Goal: Information Seeking & Learning: Find specific fact

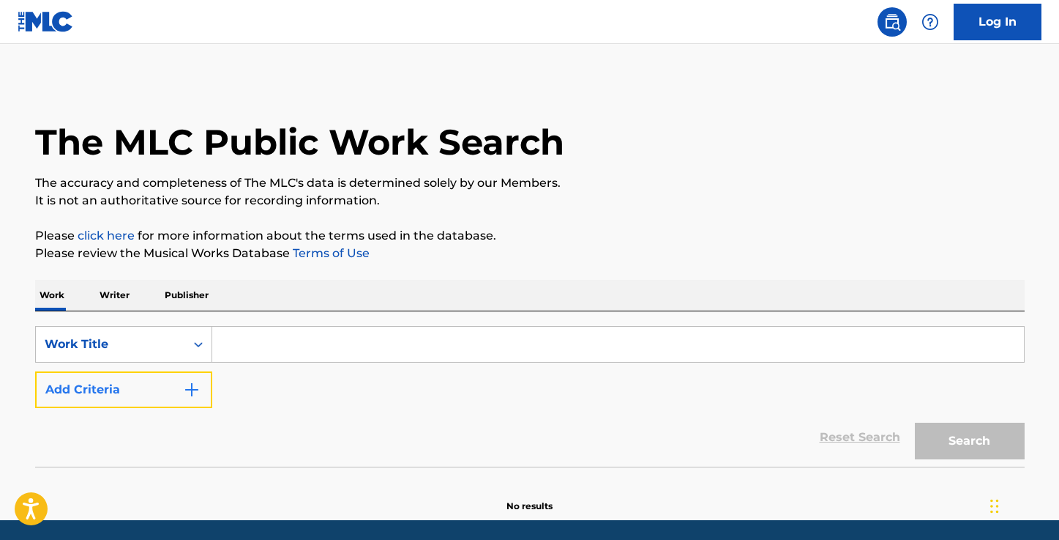
click at [190, 384] on img "Search Form" at bounding box center [192, 390] width 18 height 18
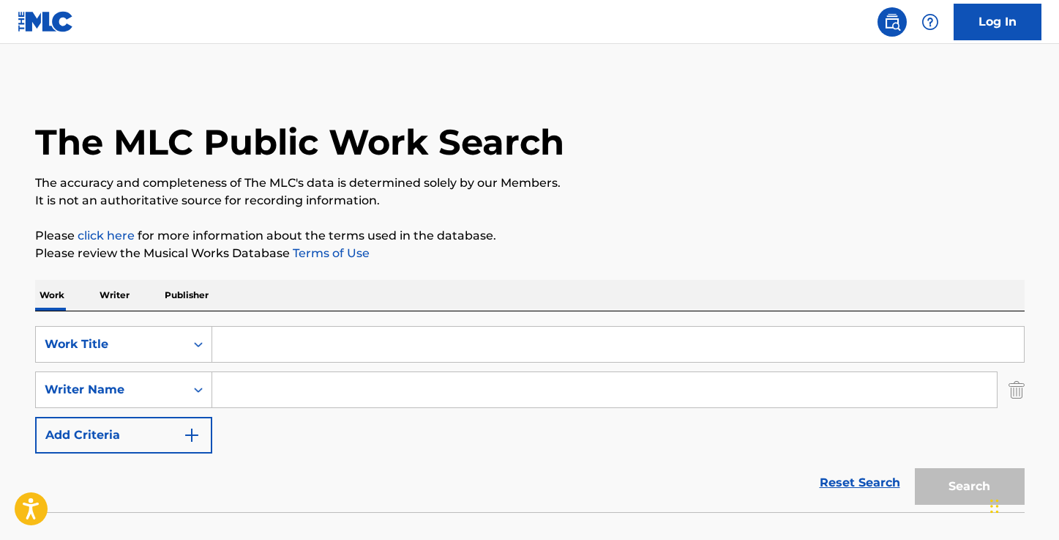
click at [298, 395] on input "Search Form" at bounding box center [604, 389] width 785 height 35
paste input "[PERSON_NAME]"
type input "[PERSON_NAME]"
click at [310, 343] on input "Search Form" at bounding box center [618, 344] width 812 height 35
paste input "Se Lo Dici Te"
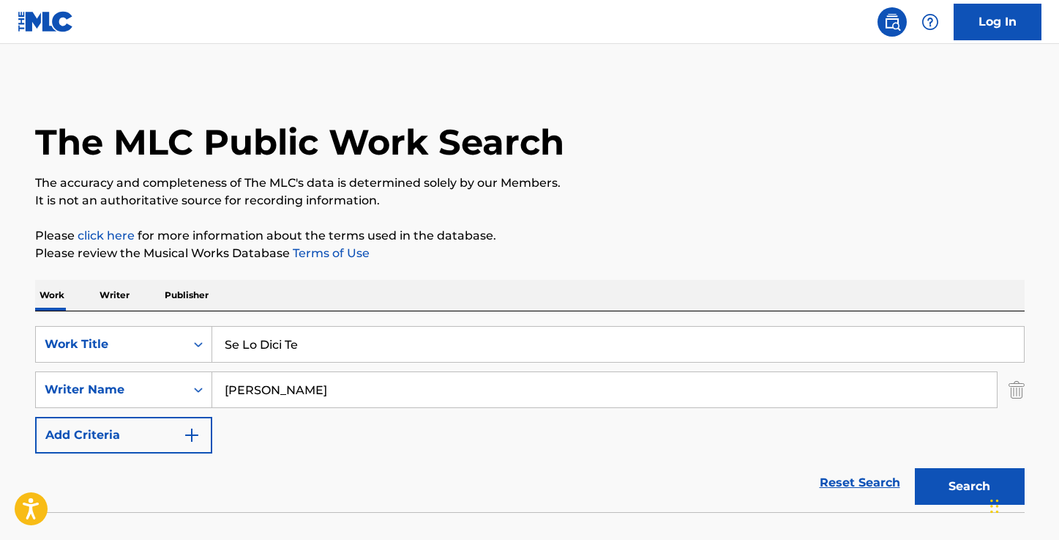
click at [622, 215] on div "The MLC Public Work Search The accuracy and completeness of The MLC's data is d…" at bounding box center [530, 319] width 1025 height 477
click at [946, 480] on button "Search" at bounding box center [970, 486] width 110 height 37
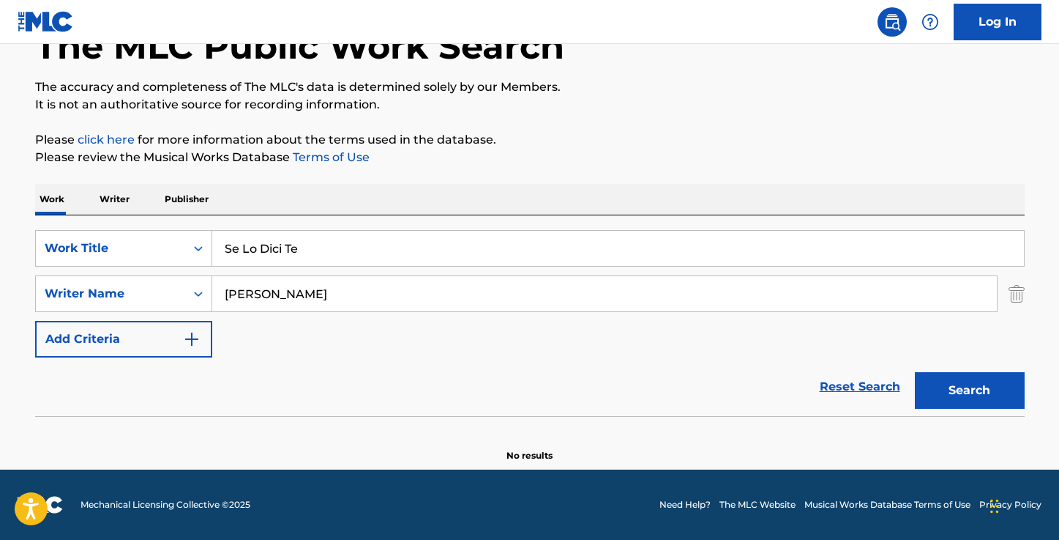
click at [349, 247] on input "Se Lo Dici Te" at bounding box center [618, 248] width 812 height 35
paste input "Tightrop"
click at [915, 372] on button "Search" at bounding box center [970, 390] width 110 height 37
paste input "Better M"
type input "Better Me"
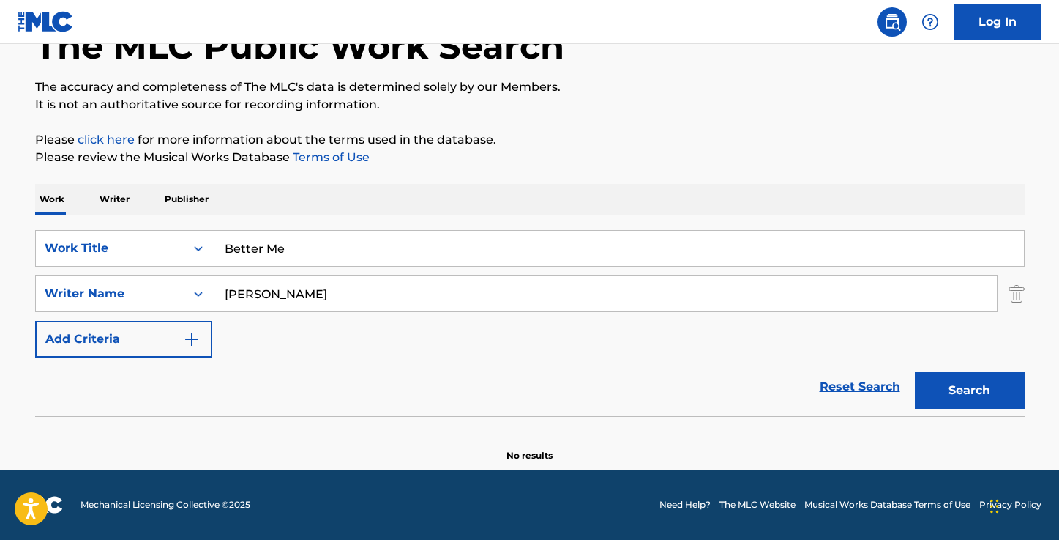
click at [381, 295] on input "[PERSON_NAME]" at bounding box center [604, 293] width 785 height 35
type input "[PERSON_NAME]"
click at [915, 372] on button "Search" at bounding box center [970, 390] width 110 height 37
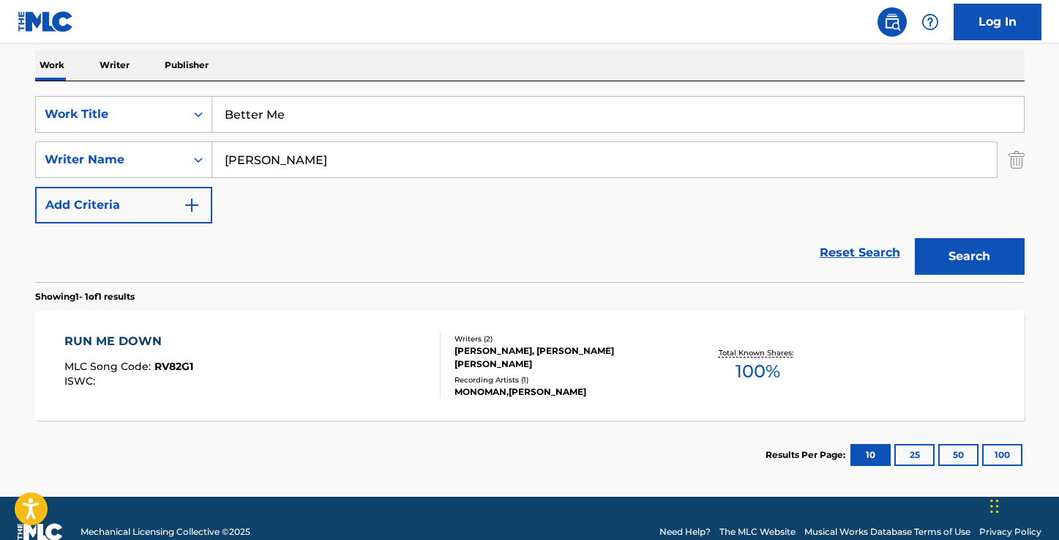
scroll to position [218, 0]
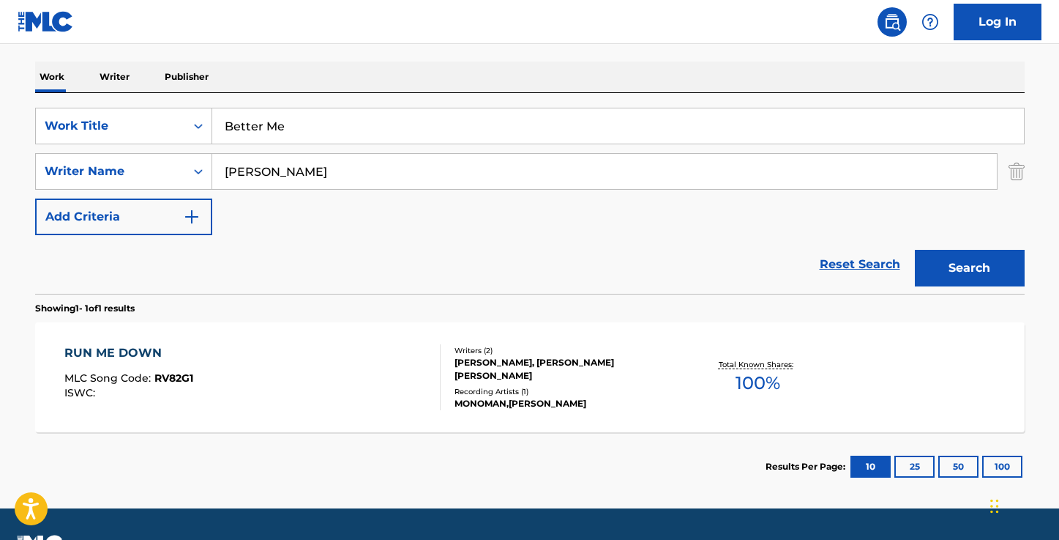
click at [147, 352] on div "RUN ME DOWN" at bounding box center [128, 353] width 129 height 18
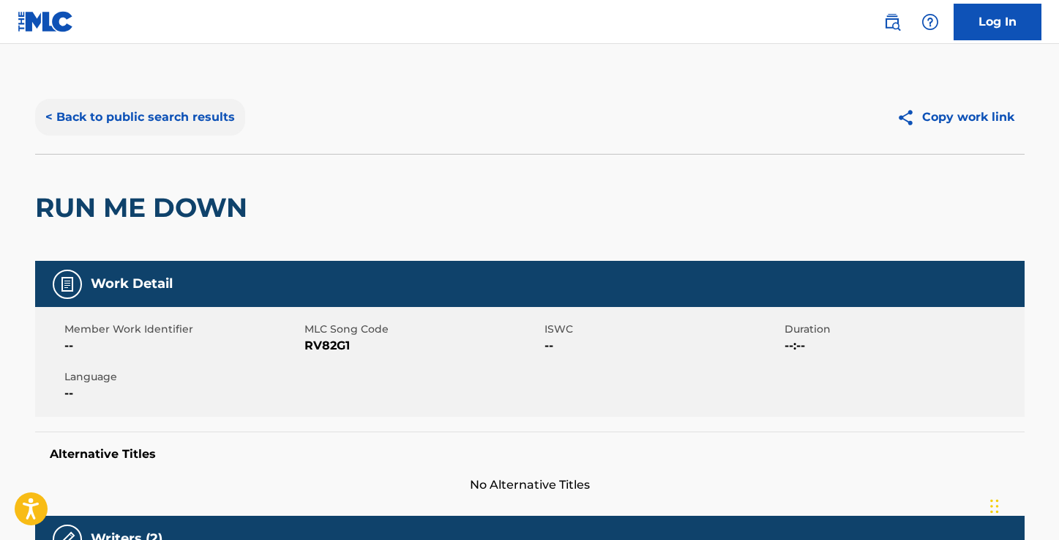
click at [127, 119] on button "< Back to public search results" at bounding box center [140, 117] width 210 height 37
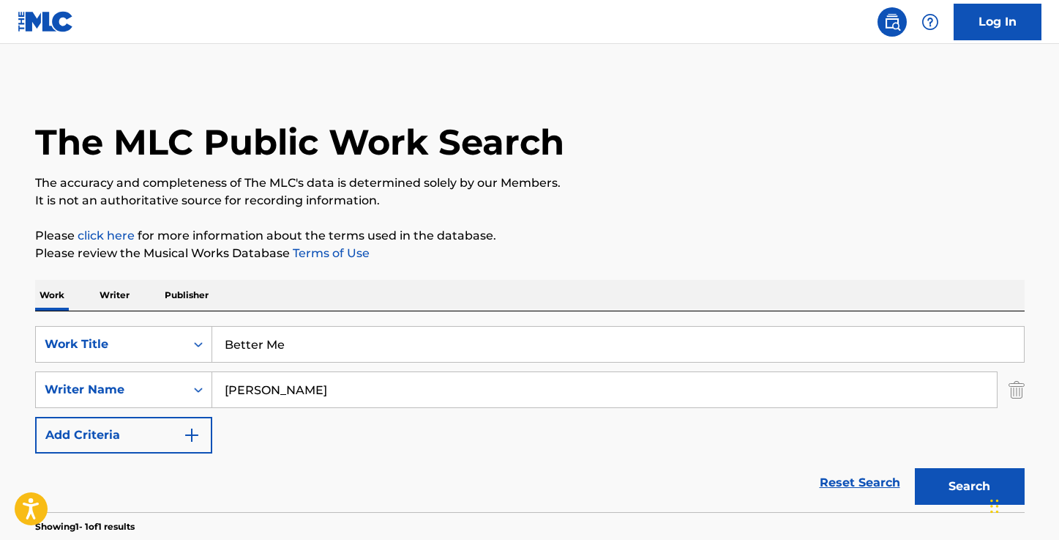
scroll to position [174, 0]
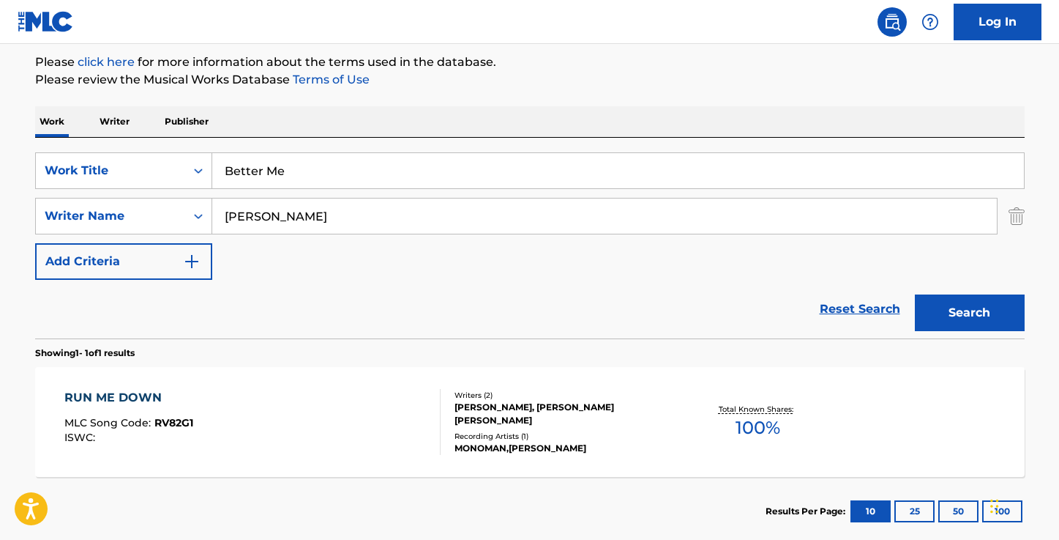
click at [339, 174] on input "Better Me" at bounding box center [618, 170] width 812 height 35
paste input "Give It All"
type input "Give It All"
click at [941, 307] on button "Search" at bounding box center [970, 312] width 110 height 37
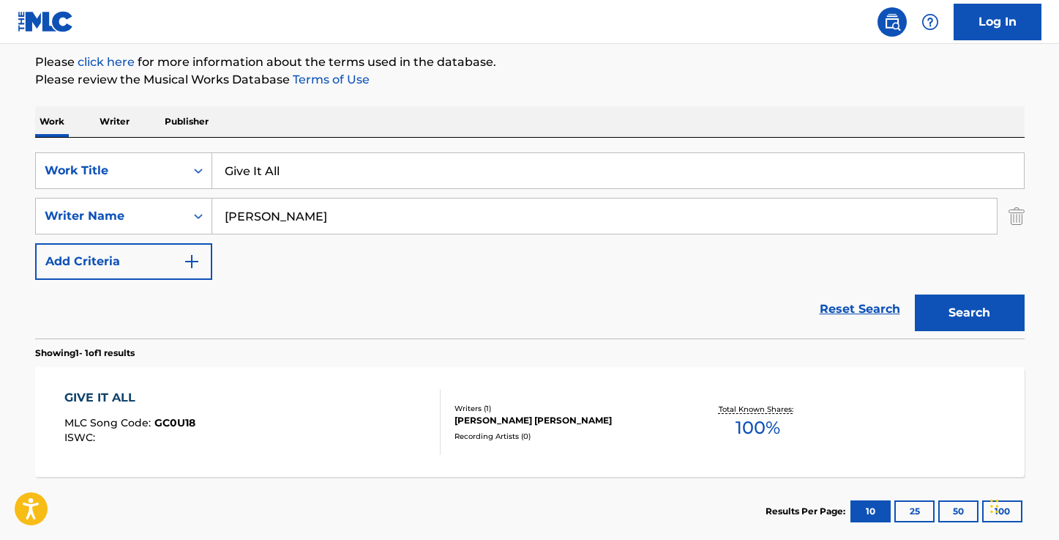
click at [112, 395] on div "GIVE IT ALL" at bounding box center [129, 398] width 131 height 18
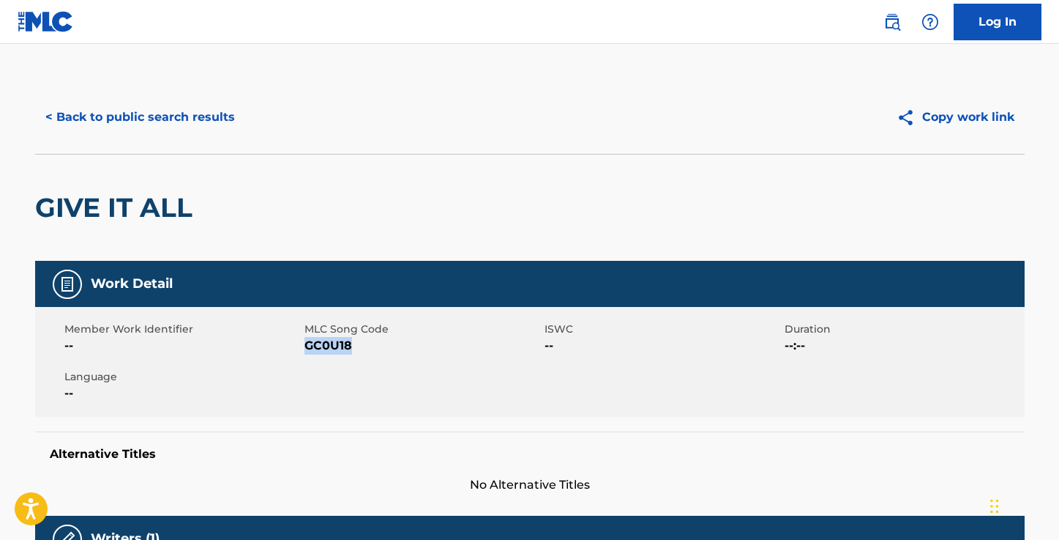
drag, startPoint x: 349, startPoint y: 345, endPoint x: 305, endPoint y: 348, distance: 44.0
click at [305, 348] on span "GC0U18" at bounding box center [423, 346] width 236 height 18
copy span "GC0U18"
click at [92, 101] on button "< Back to public search results" at bounding box center [140, 117] width 210 height 37
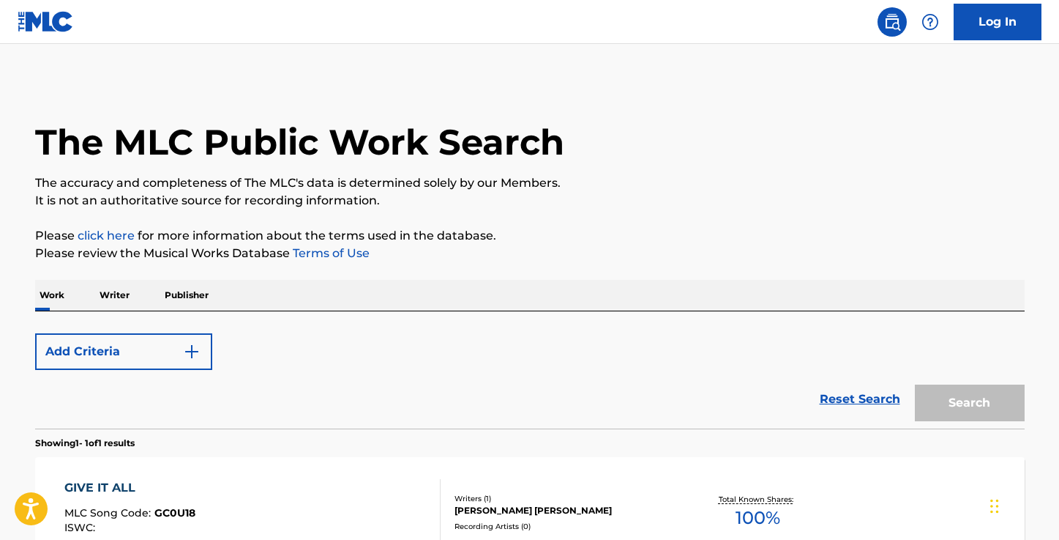
scroll to position [174, 0]
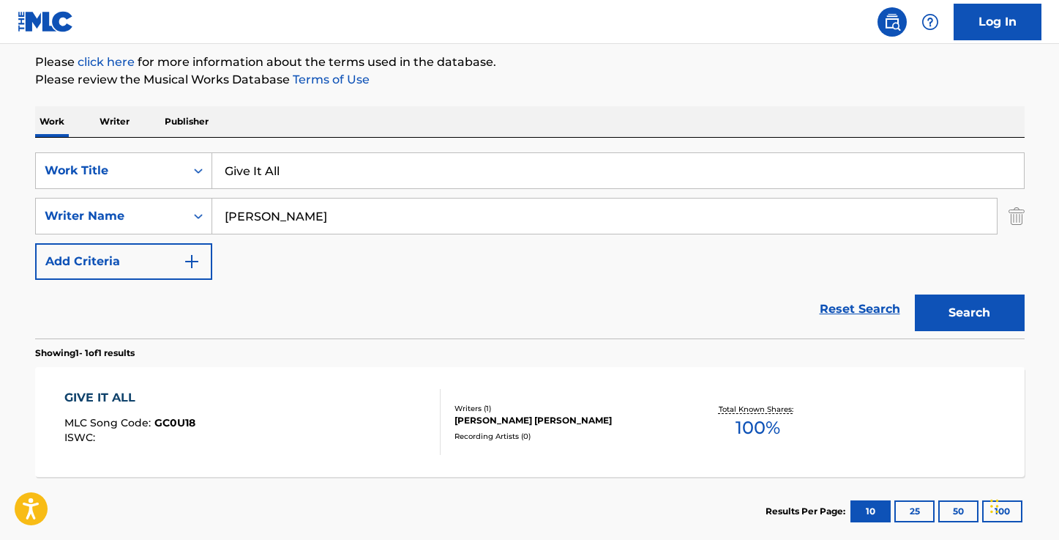
click at [321, 156] on input "Give It All" at bounding box center [618, 170] width 812 height 35
paste input "Think of U"
type input "Think of U"
click at [1004, 316] on button "Search" at bounding box center [970, 312] width 110 height 37
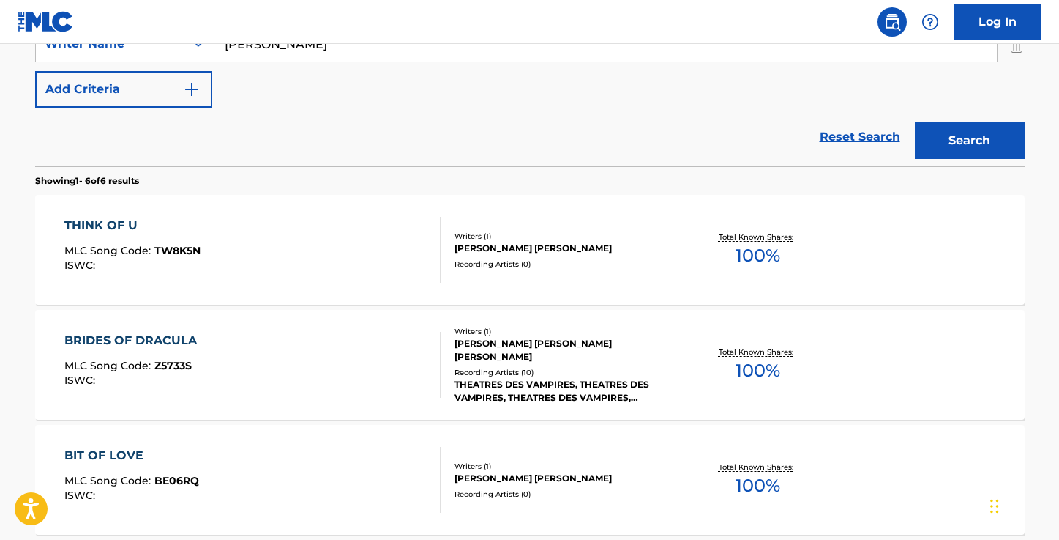
scroll to position [358, 0]
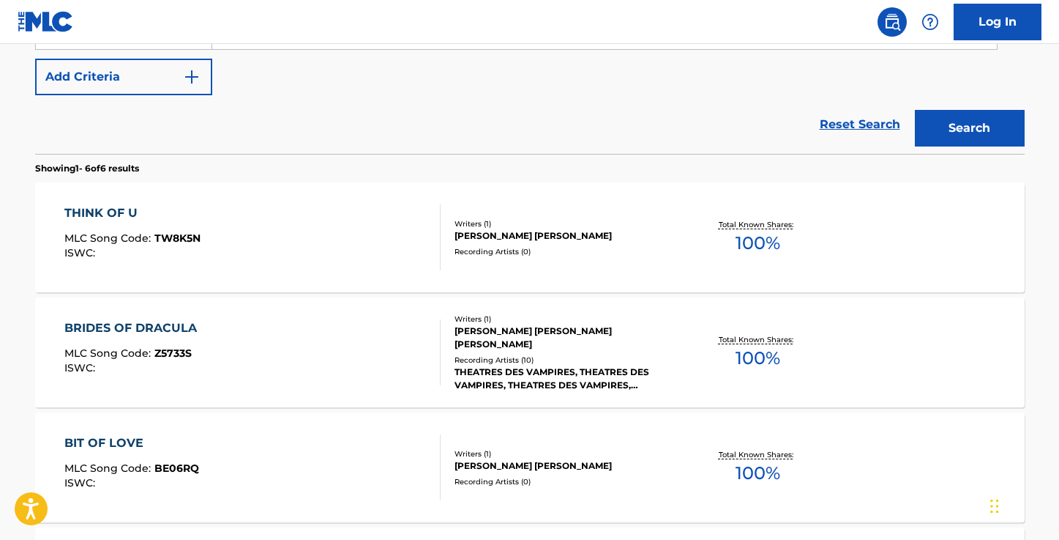
click at [86, 211] on div "THINK OF U" at bounding box center [132, 213] width 136 height 18
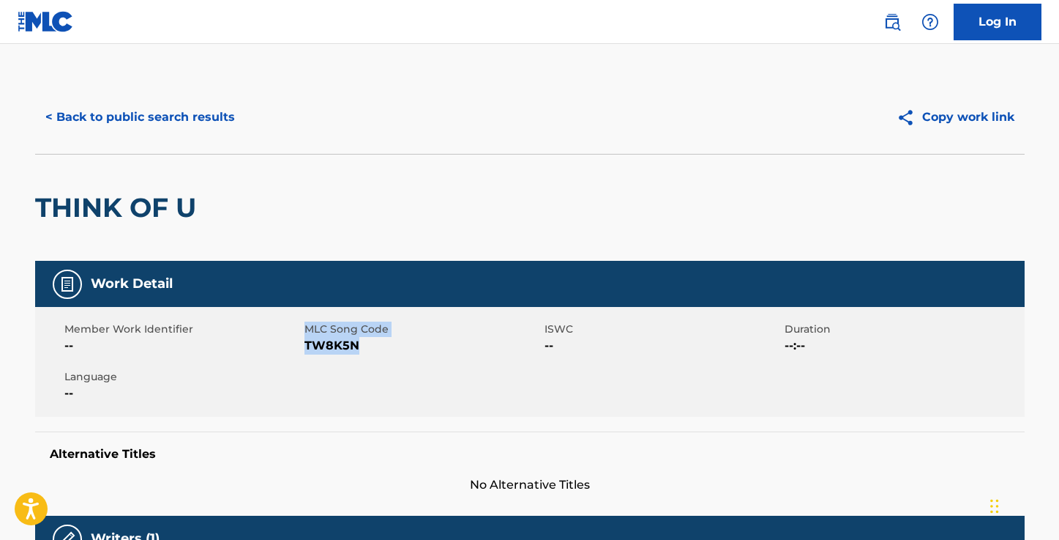
drag, startPoint x: 357, startPoint y: 345, endPoint x: 302, endPoint y: 343, distance: 54.2
click at [302, 344] on div "Member Work Identifier -- MLC Song Code TW8K5N ISWC -- Duration --:-- Language …" at bounding box center [530, 362] width 990 height 110
click at [376, 389] on div "Member Work Identifier -- MLC Song Code TW8K5N ISWC -- Duration --:-- Language …" at bounding box center [530, 362] width 990 height 110
drag, startPoint x: 357, startPoint y: 345, endPoint x: 307, endPoint y: 346, distance: 49.8
click at [307, 346] on span "TW8K5N" at bounding box center [423, 346] width 236 height 18
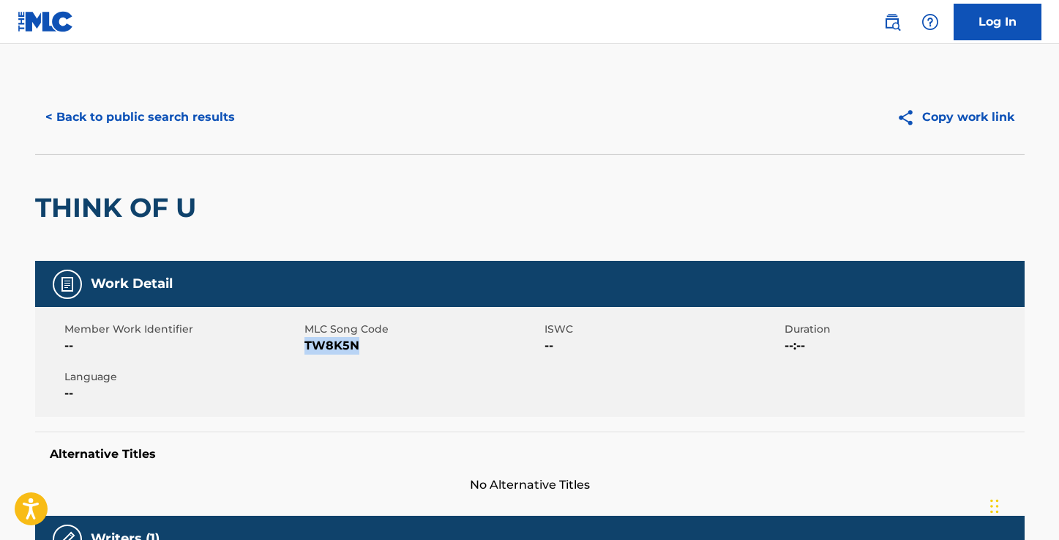
copy span "TW8K5N"
click at [190, 118] on button "< Back to public search results" at bounding box center [140, 117] width 210 height 37
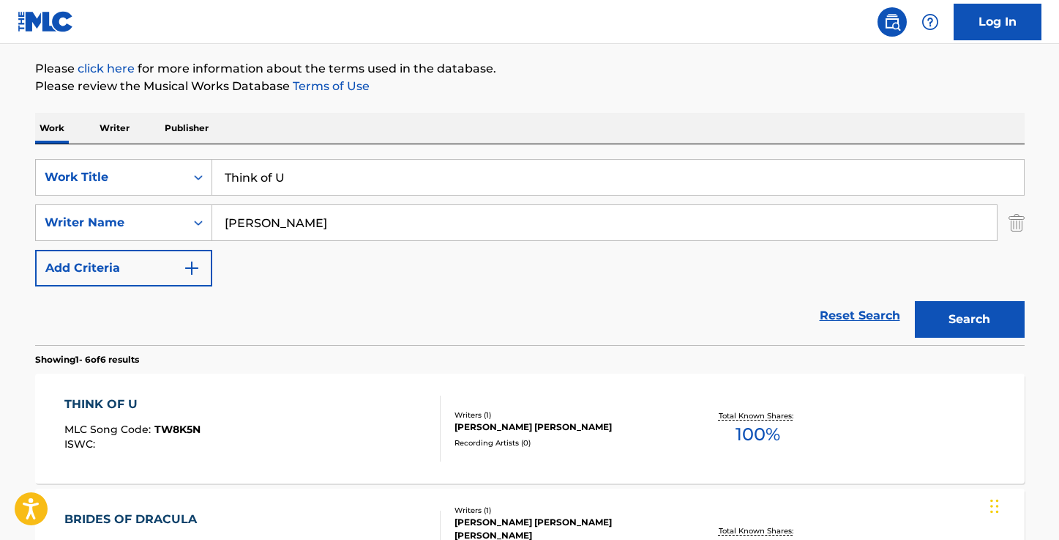
scroll to position [154, 0]
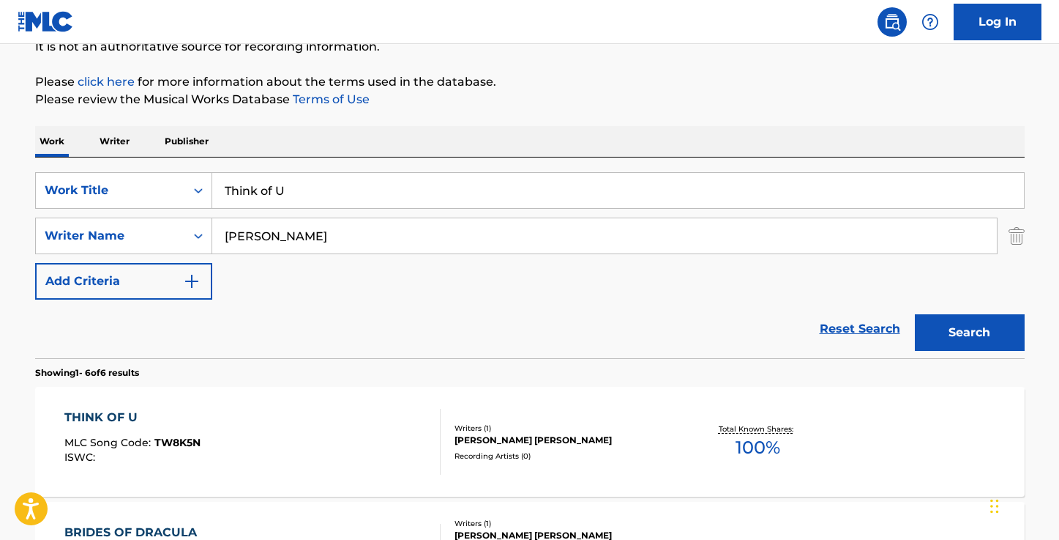
click at [320, 184] on input "Think of U" at bounding box center [618, 190] width 812 height 35
paste input "Bit of Love"
paste input "Search Form"
type input "Bit of Love"
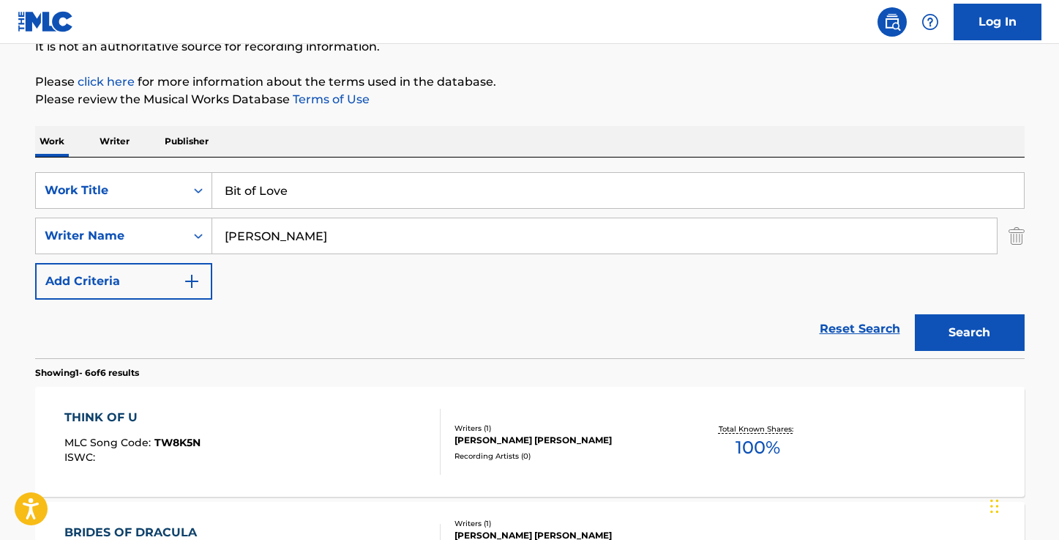
click at [642, 108] on div "The MLC Public Work Search The accuracy and completeness of The MLC's data is d…" at bounding box center [530, 533] width 1025 height 1213
click at [959, 319] on button "Search" at bounding box center [970, 332] width 110 height 37
click at [111, 414] on div "BIT OF LOVE" at bounding box center [131, 418] width 135 height 18
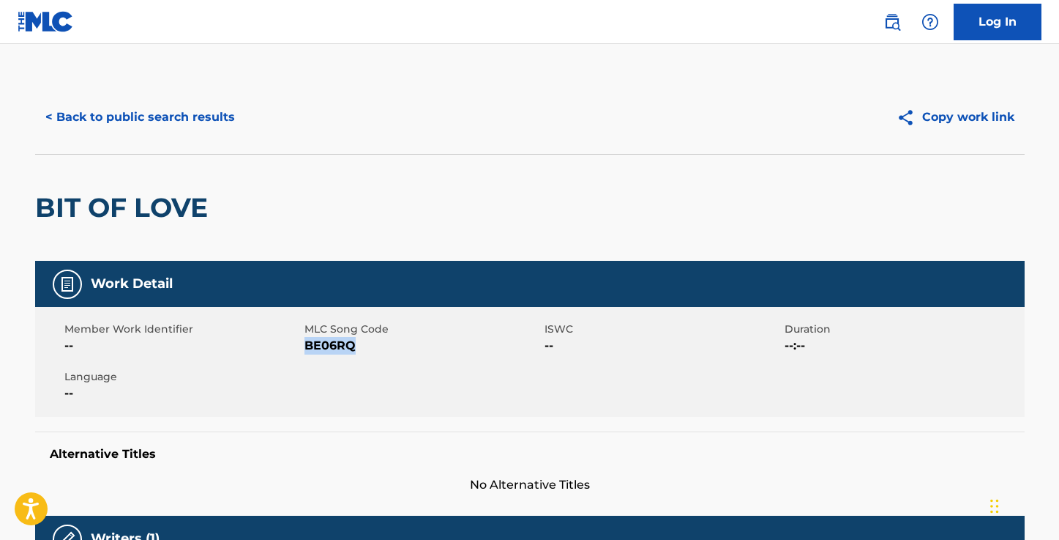
drag, startPoint x: 353, startPoint y: 345, endPoint x: 307, endPoint y: 348, distance: 46.3
click at [307, 348] on span "BE06RQ" at bounding box center [423, 346] width 236 height 18
copy span "BE06RQ"
click at [208, 113] on button "< Back to public search results" at bounding box center [140, 117] width 210 height 37
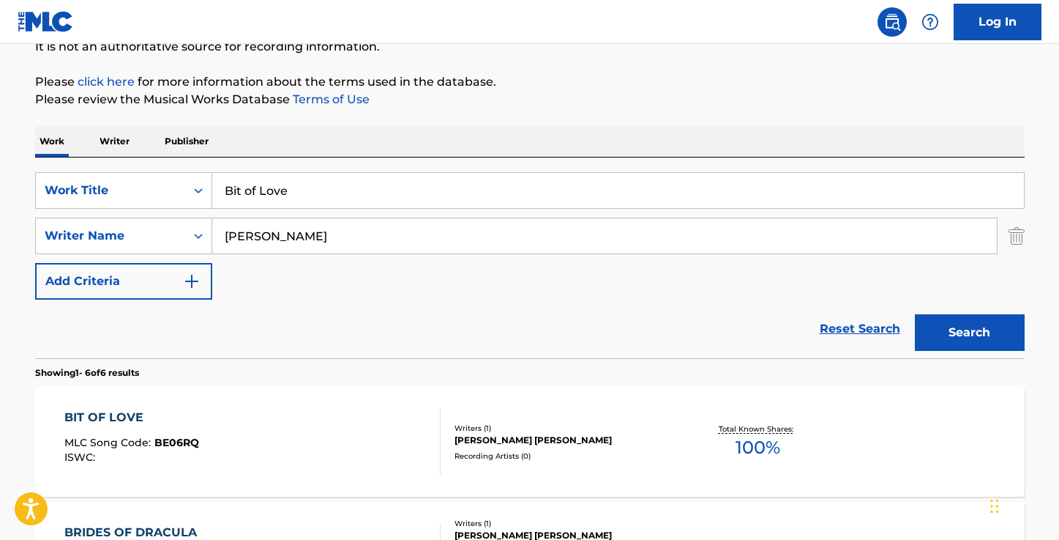
click at [405, 192] on input "Bit of Love" at bounding box center [618, 190] width 812 height 35
paste input "Stronger"
type input "Stronger"
click at [973, 336] on button "Search" at bounding box center [970, 332] width 110 height 37
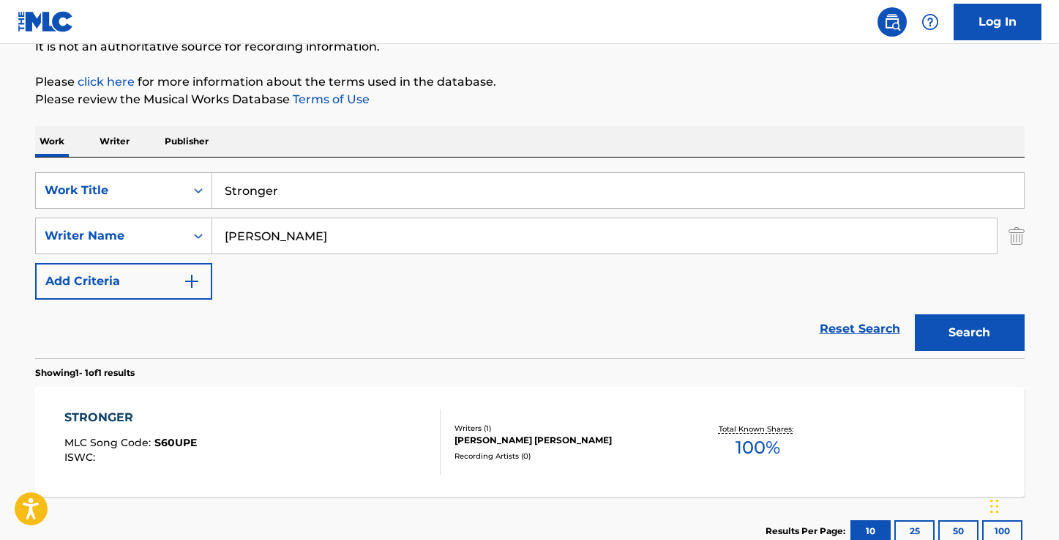
click at [105, 416] on div "STRONGER" at bounding box center [130, 418] width 133 height 18
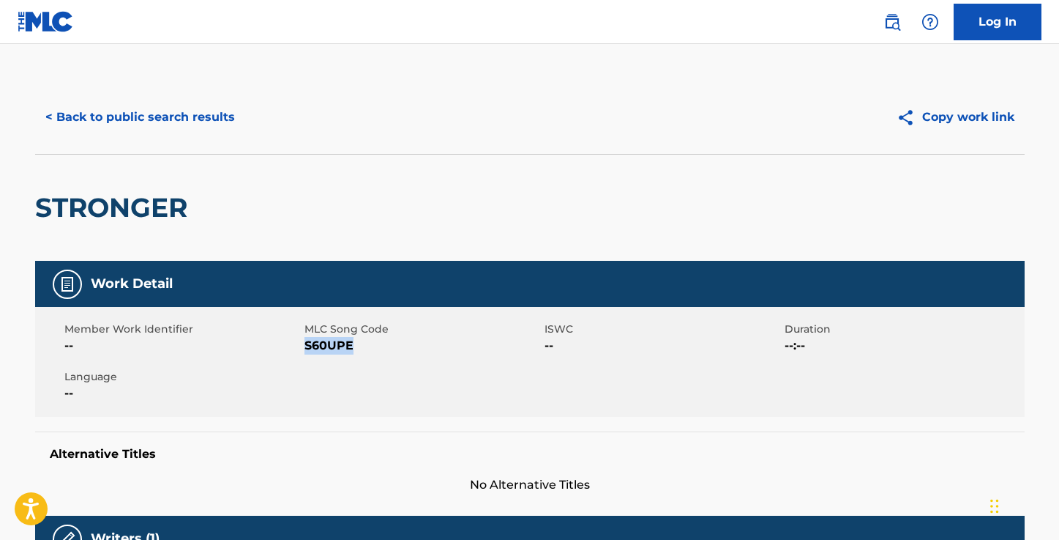
drag, startPoint x: 350, startPoint y: 348, endPoint x: 305, endPoint y: 348, distance: 44.7
click at [305, 348] on span "S60UPE" at bounding box center [423, 346] width 236 height 18
copy span "S60UPE"
click at [106, 122] on button "< Back to public search results" at bounding box center [140, 117] width 210 height 37
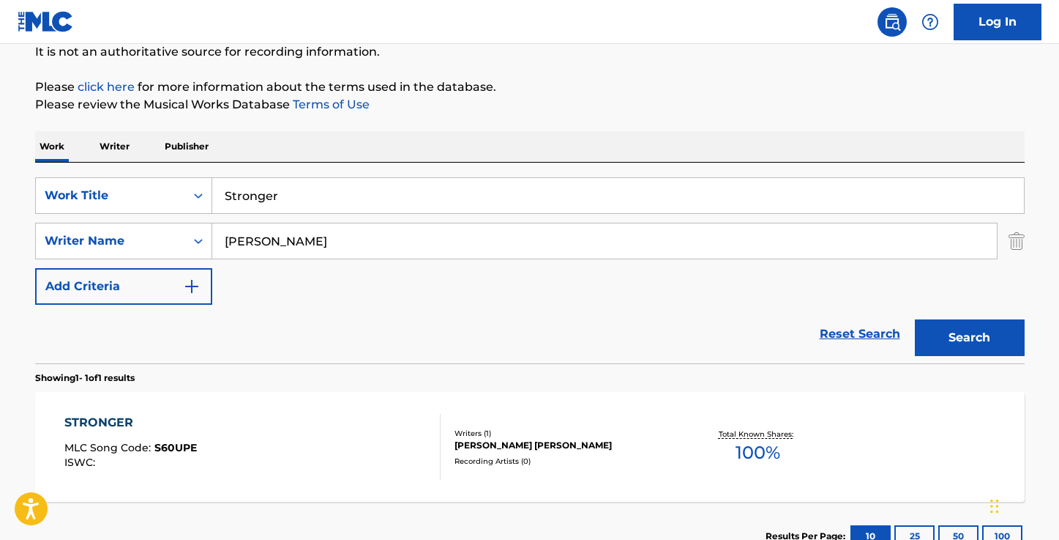
scroll to position [146, 0]
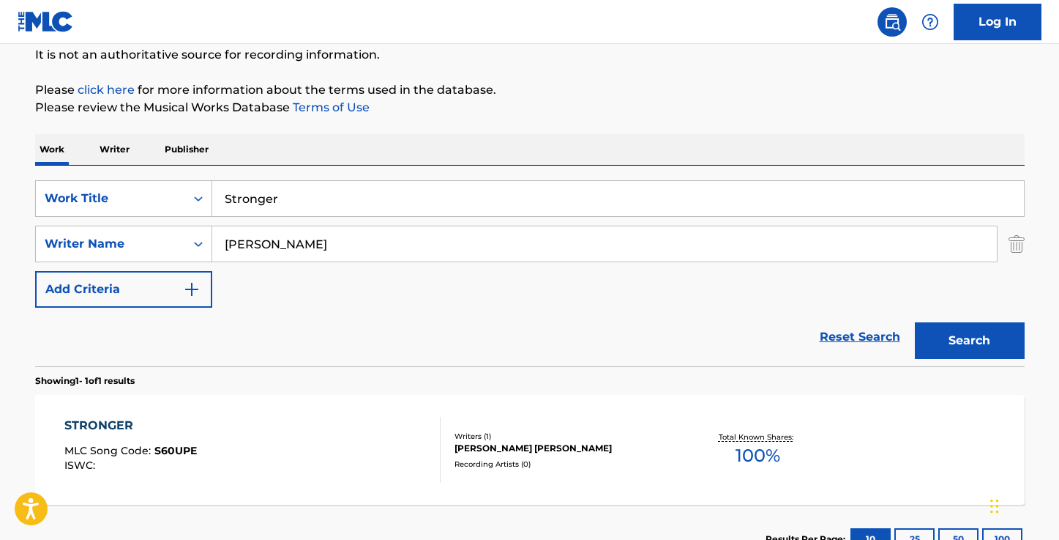
click at [350, 208] on input "Stronger" at bounding box center [618, 198] width 812 height 35
paste input "Clinical"
type input "Clinical"
click at [318, 245] on input "[PERSON_NAME]" at bounding box center [604, 243] width 785 height 35
type input "[PERSON_NAME]"
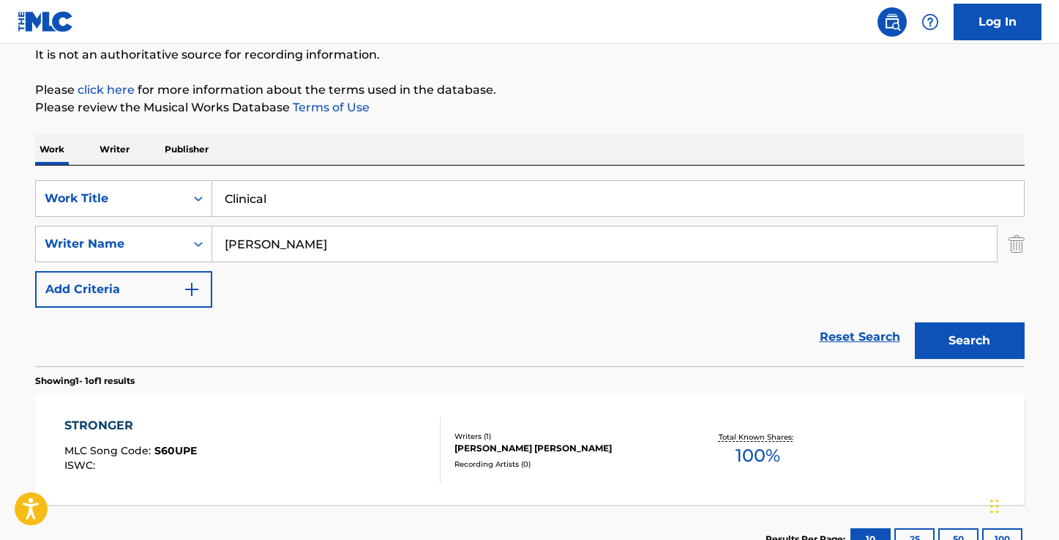
click at [915, 322] on button "Search" at bounding box center [970, 340] width 110 height 37
click at [94, 430] on div "CLINICAL" at bounding box center [130, 426] width 133 height 18
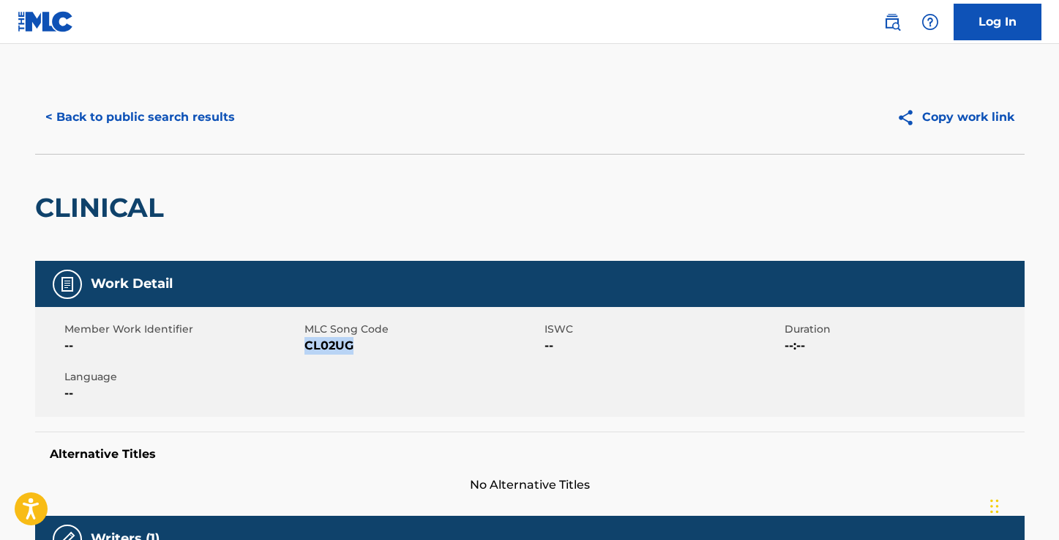
drag, startPoint x: 352, startPoint y: 348, endPoint x: 306, endPoint y: 347, distance: 46.1
click at [306, 348] on span "CL02UG" at bounding box center [423, 346] width 236 height 18
copy span "CL02UG"
click at [113, 114] on button "< Back to public search results" at bounding box center [140, 117] width 210 height 37
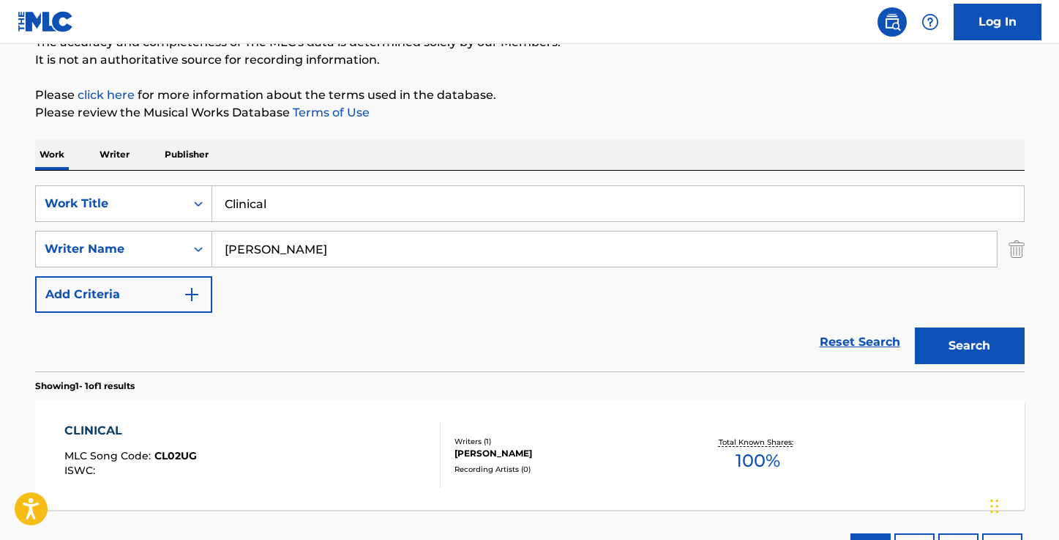
scroll to position [138, 0]
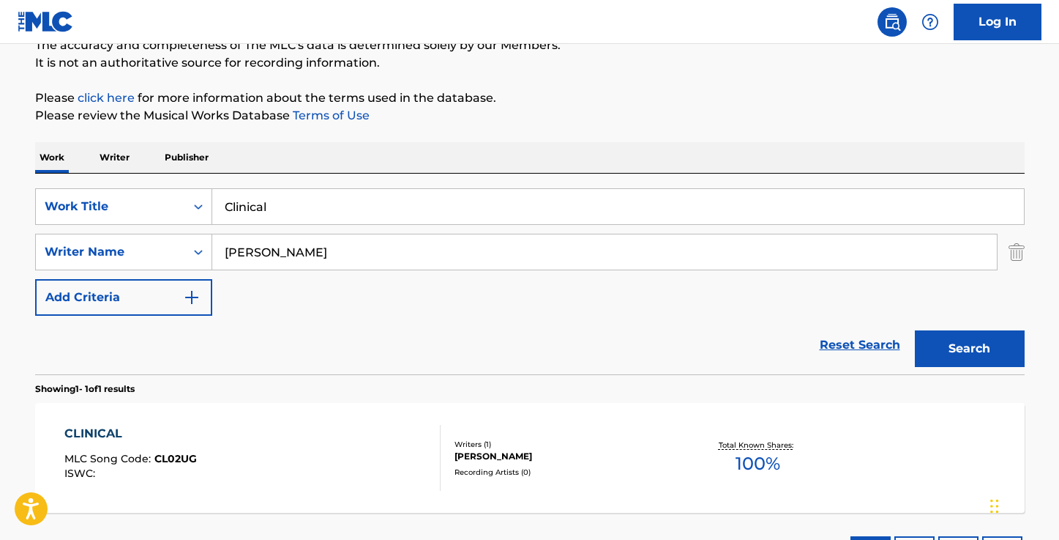
click at [371, 256] on input "[PERSON_NAME]" at bounding box center [604, 251] width 785 height 35
type input "[PERSON_NAME]"
click at [269, 209] on input "Clinical" at bounding box center [618, 206] width 812 height 35
paste input "Furaha"
type input "Furaha"
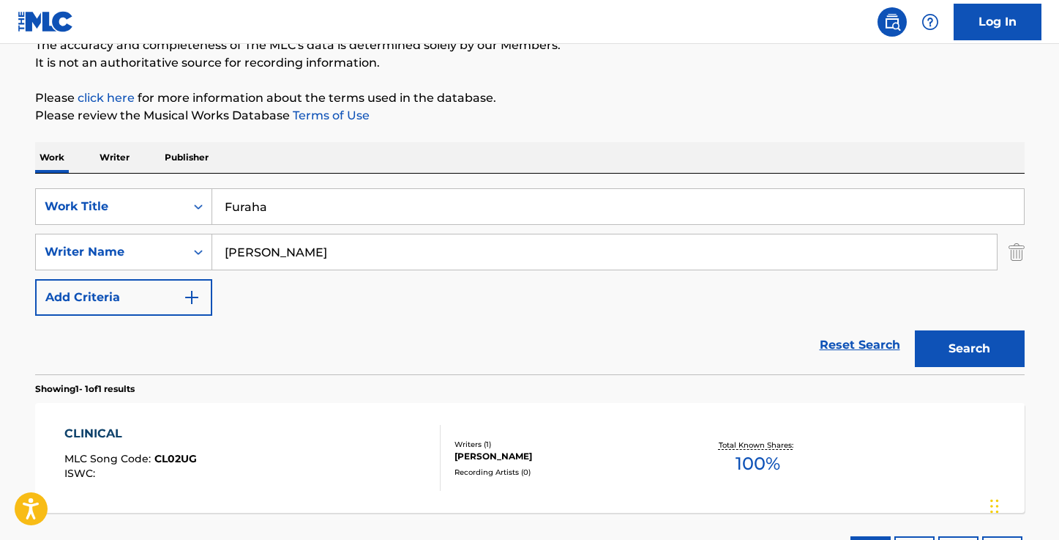
click at [915, 330] on button "Search" at bounding box center [970, 348] width 110 height 37
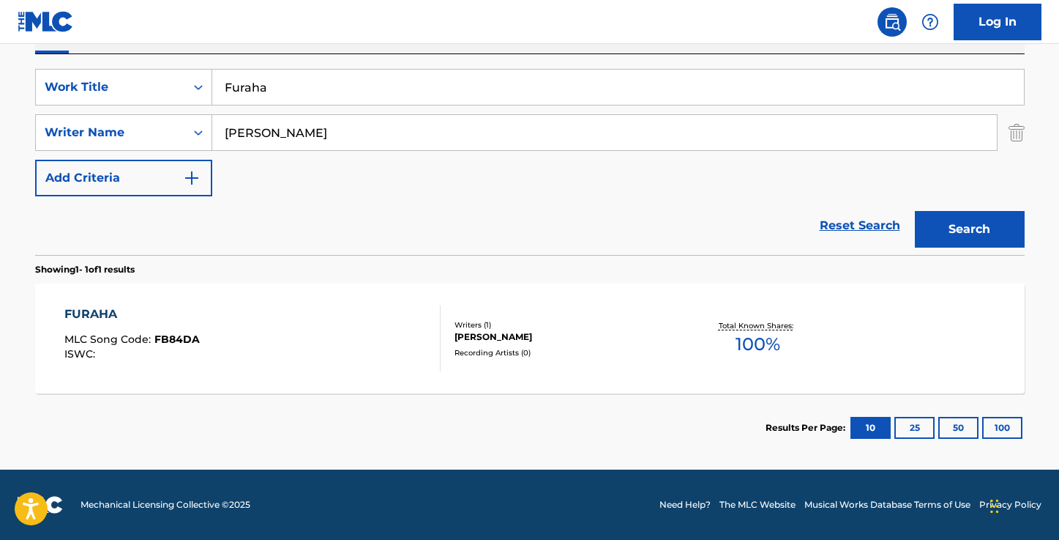
click at [89, 314] on div "FURAHA" at bounding box center [131, 314] width 135 height 18
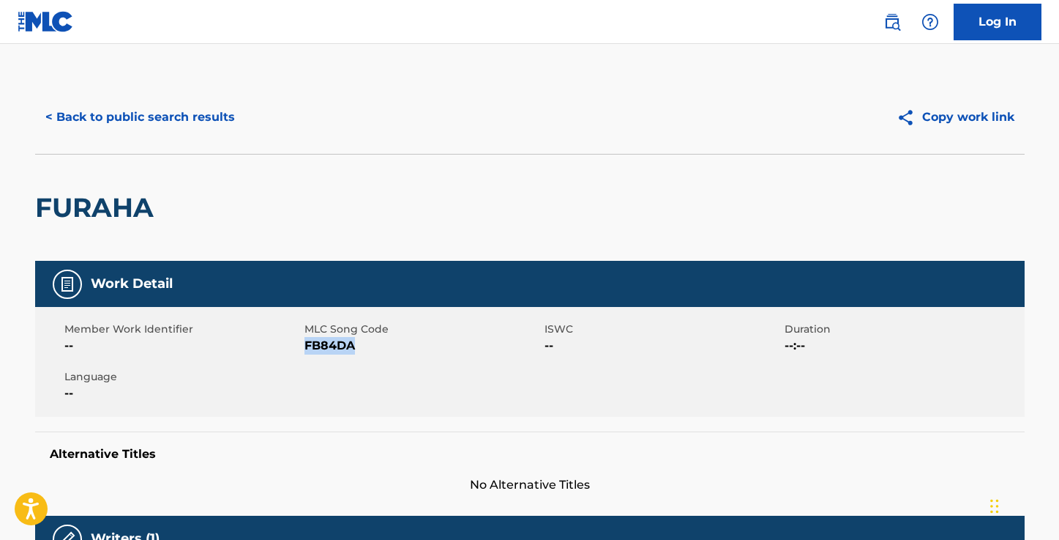
drag, startPoint x: 355, startPoint y: 345, endPoint x: 305, endPoint y: 345, distance: 50.5
click at [305, 345] on span "FB84DA" at bounding box center [423, 346] width 236 height 18
copy span "FB84DA"
click at [120, 123] on button "< Back to public search results" at bounding box center [140, 117] width 210 height 37
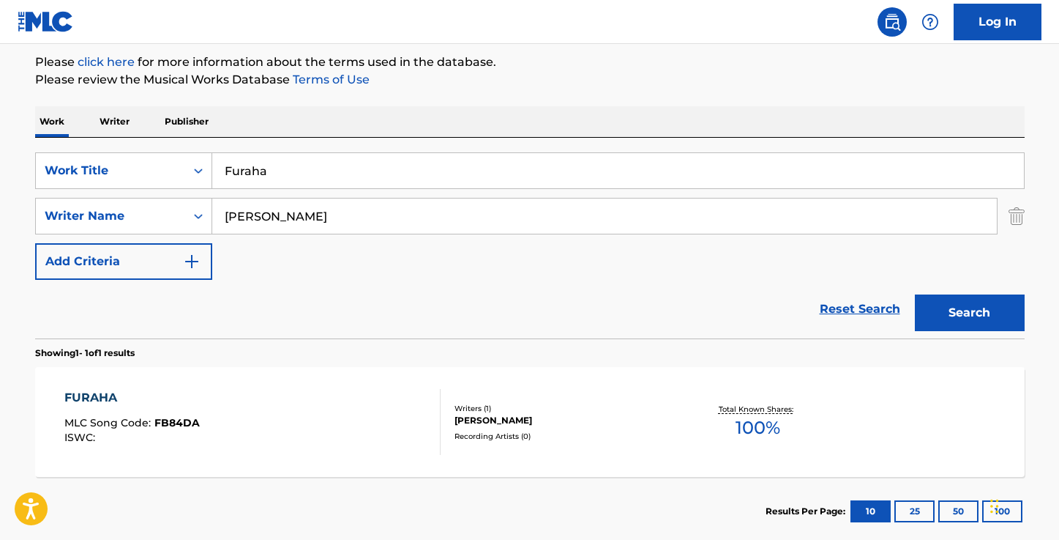
click at [307, 175] on input "Furaha" at bounding box center [618, 170] width 812 height 35
paste input "Hold Up"
type input "Hold Up"
click at [537, 97] on div "The MLC Public Work Search The accuracy and completeness of The MLC's data is d…" at bounding box center [530, 226] width 1025 height 638
click at [938, 308] on button "Search" at bounding box center [970, 312] width 110 height 37
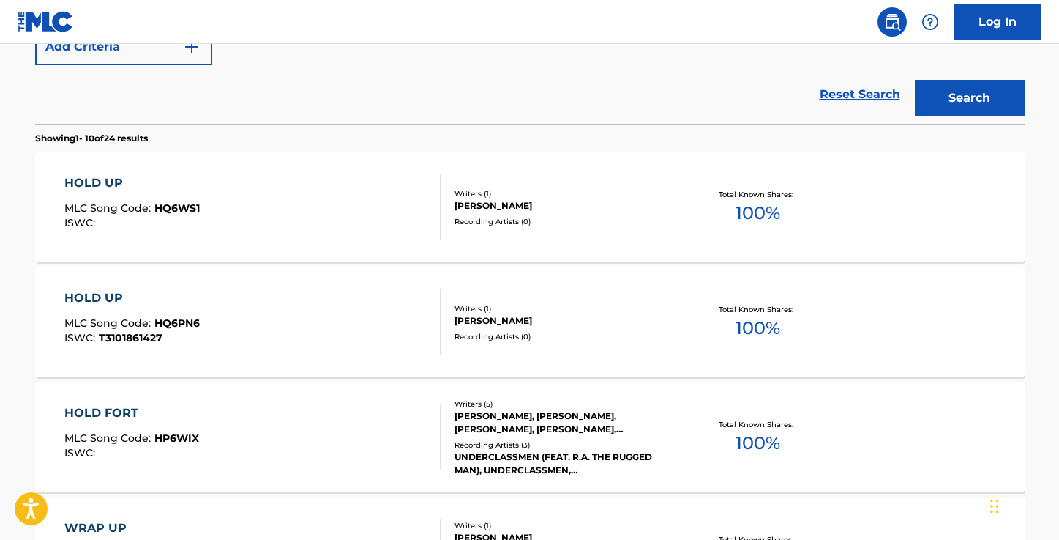
scroll to position [391, 0]
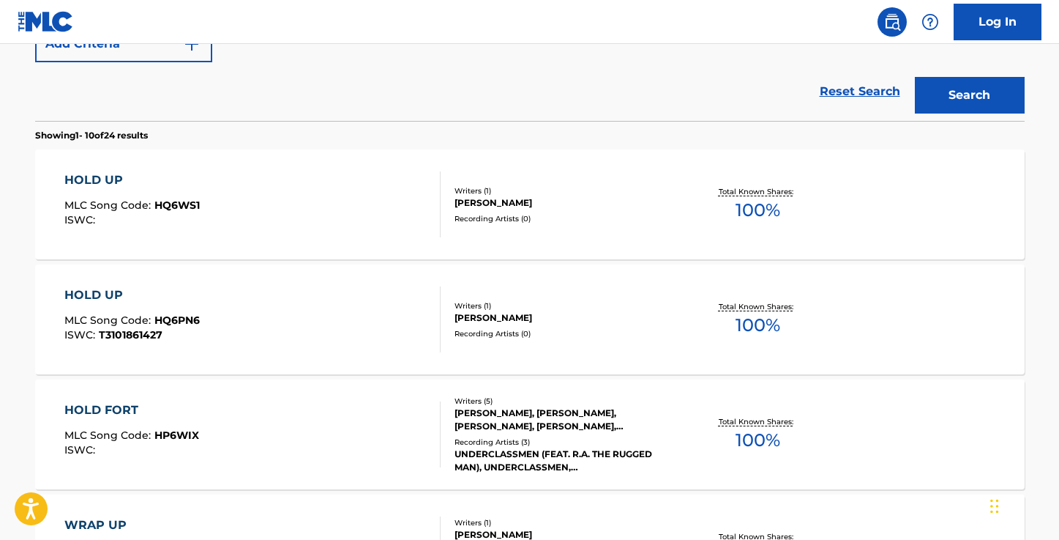
click at [102, 180] on div "HOLD UP" at bounding box center [131, 180] width 135 height 18
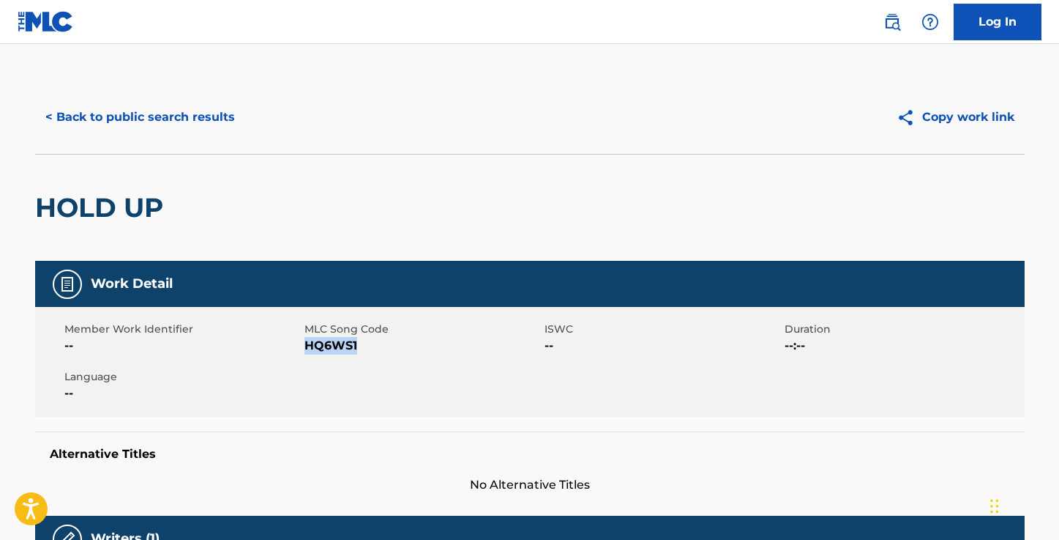
drag, startPoint x: 358, startPoint y: 343, endPoint x: 305, endPoint y: 341, distance: 52.8
click at [305, 341] on span "HQ6WS1" at bounding box center [423, 346] width 236 height 18
copy span "HQ6WS1"
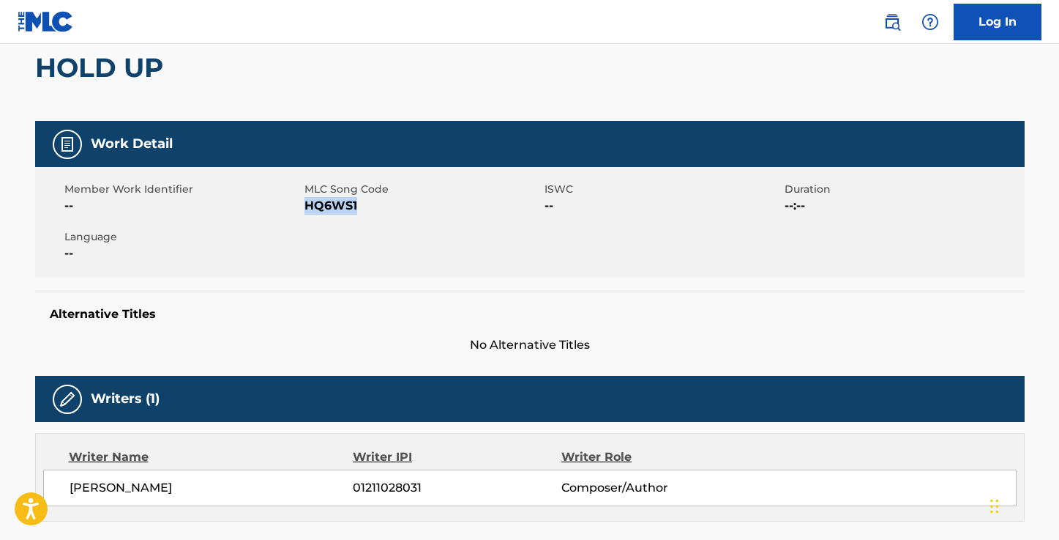
scroll to position [51, 0]
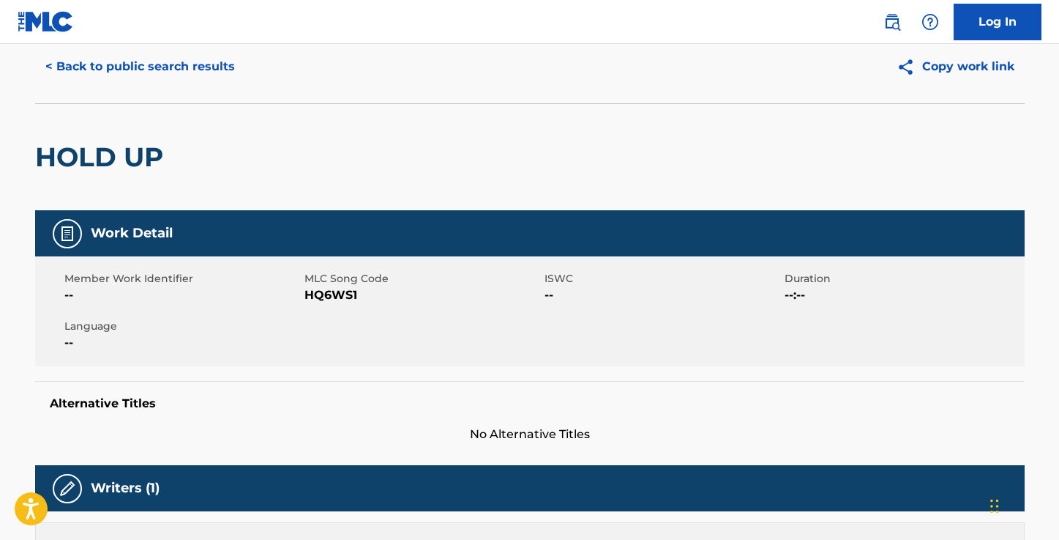
click at [113, 86] on div "< Back to public search results Copy work link" at bounding box center [530, 66] width 990 height 73
click at [187, 68] on button "< Back to public search results" at bounding box center [140, 66] width 210 height 37
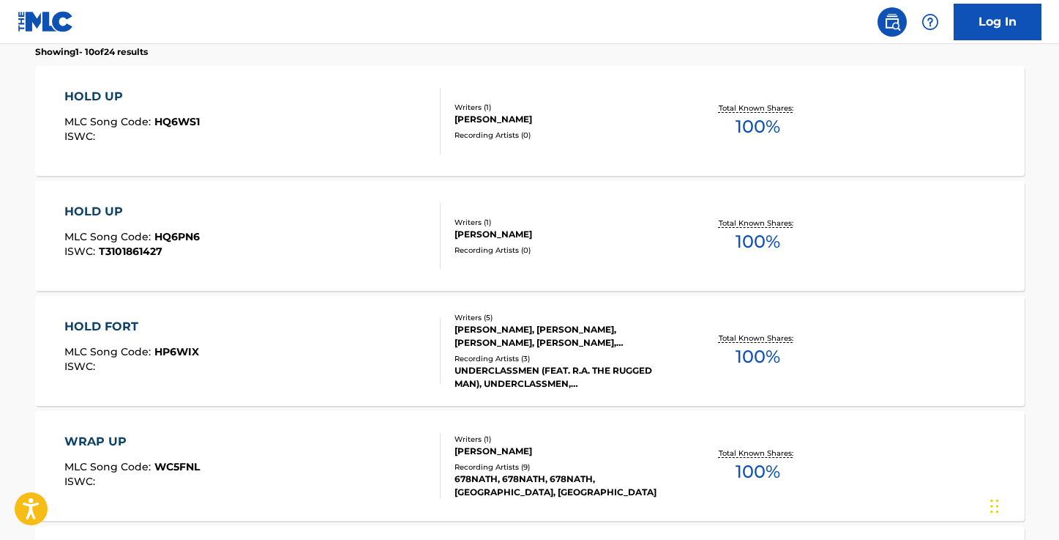
click at [86, 211] on div "HOLD UP" at bounding box center [131, 212] width 135 height 18
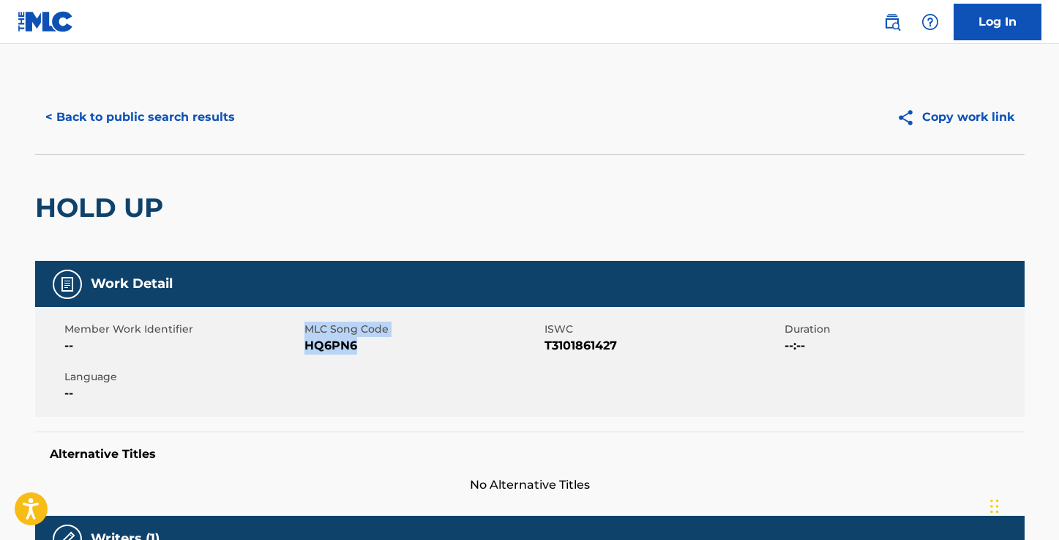
drag, startPoint x: 358, startPoint y: 345, endPoint x: 303, endPoint y: 344, distance: 54.9
click at [303, 345] on div "Member Work Identifier -- MLC Song Code HQ6PN6 ISWC T3101861427 Duration --:-- …" at bounding box center [530, 362] width 990 height 110
click at [310, 348] on span "HQ6PN6" at bounding box center [423, 346] width 236 height 18
drag, startPoint x: 354, startPoint y: 347, endPoint x: 307, endPoint y: 345, distance: 46.9
click at [307, 346] on span "HQ6PN6" at bounding box center [423, 346] width 236 height 18
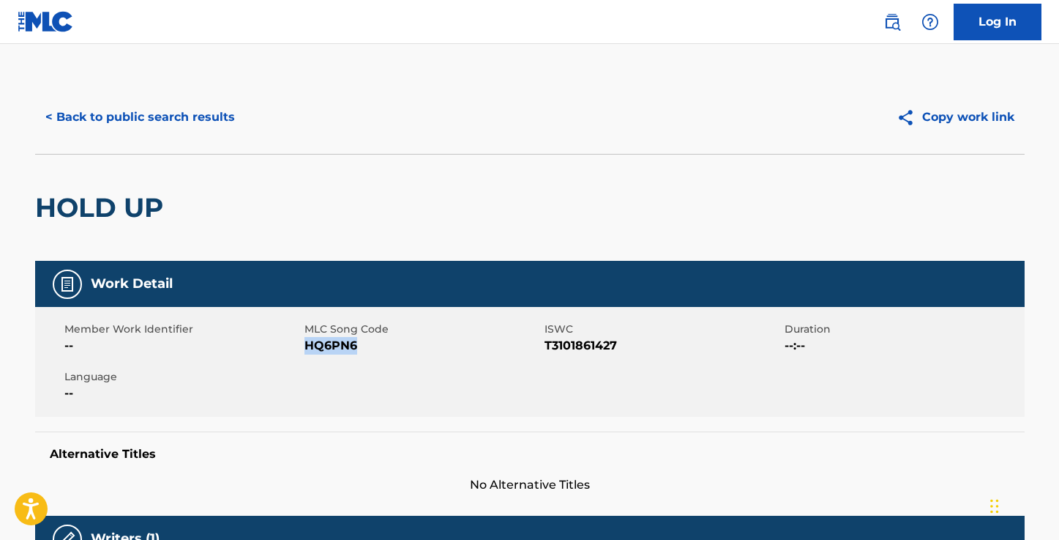
copy span "HQ6PN6"
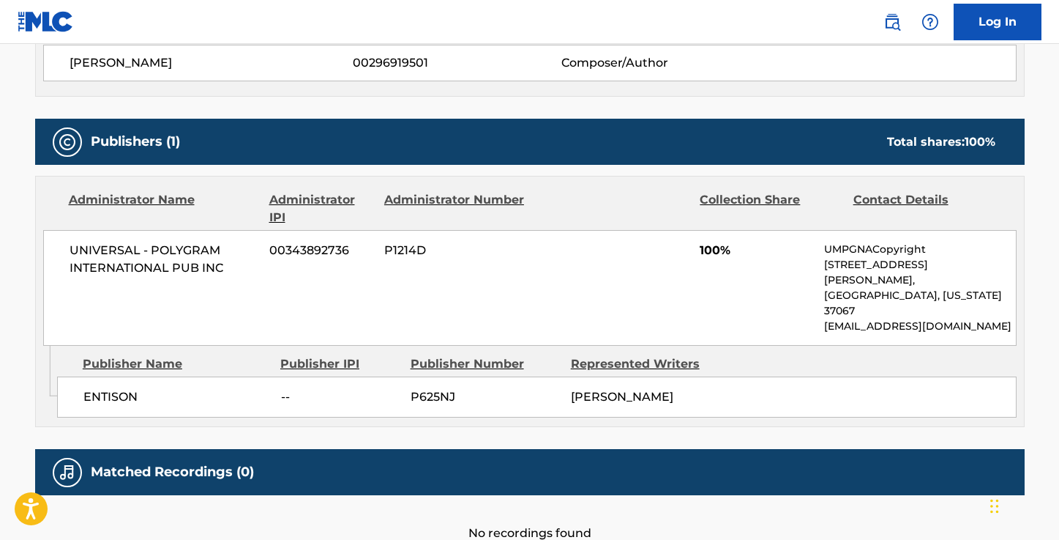
scroll to position [627, 0]
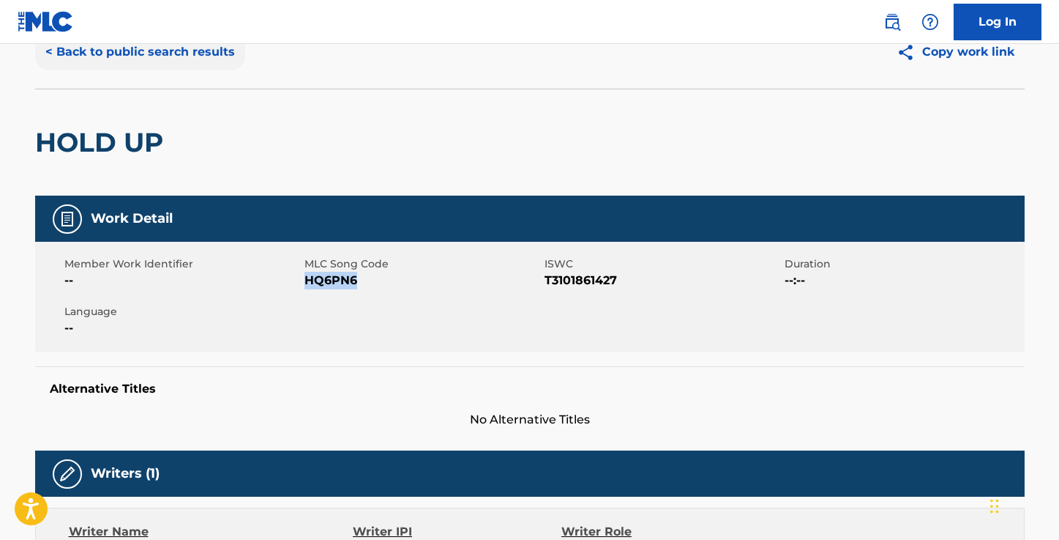
click at [119, 61] on button "< Back to public search results" at bounding box center [140, 52] width 210 height 37
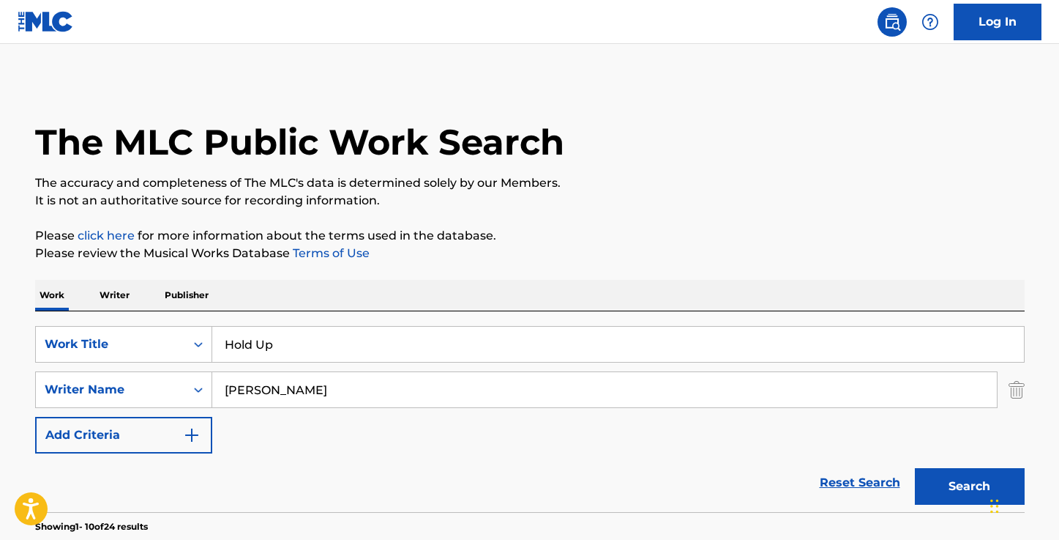
click at [277, 349] on input "Hold Up" at bounding box center [618, 344] width 812 height 35
paste input "Sunrise Sunfall"
type input "Sunrise Sunfall"
click at [939, 500] on button "Search" at bounding box center [970, 486] width 110 height 37
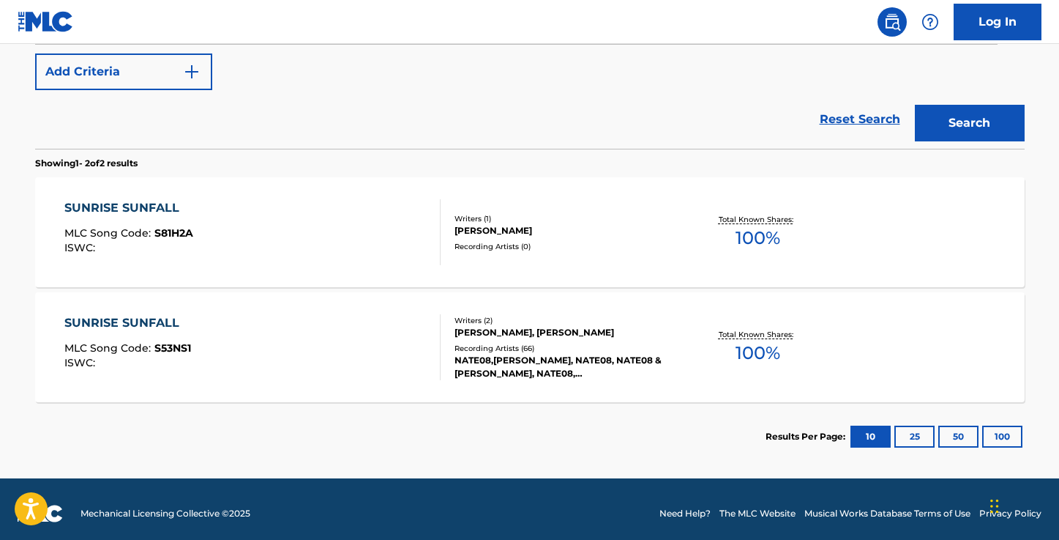
scroll to position [372, 0]
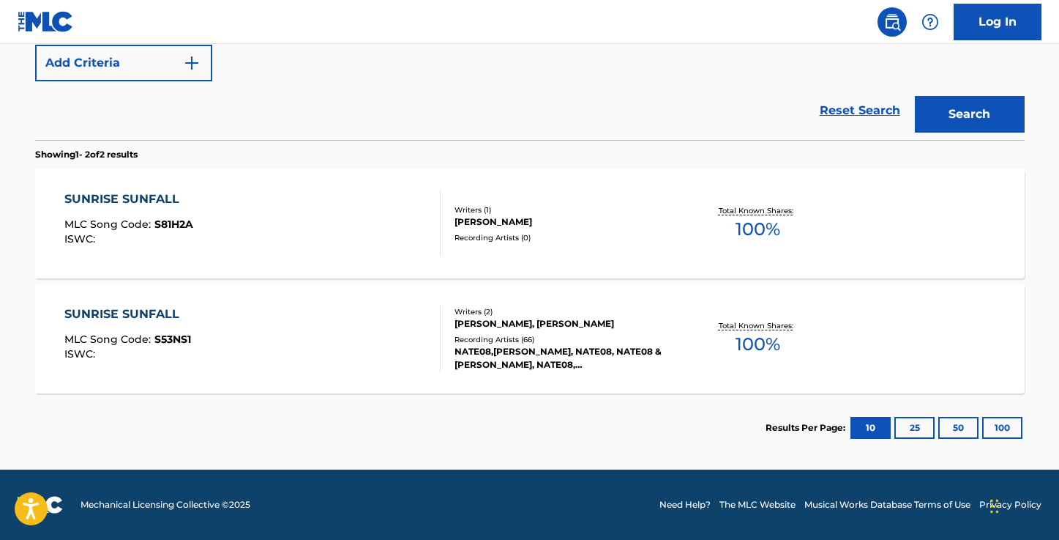
click at [154, 201] on div "SUNRISE SUNFALL" at bounding box center [128, 199] width 129 height 18
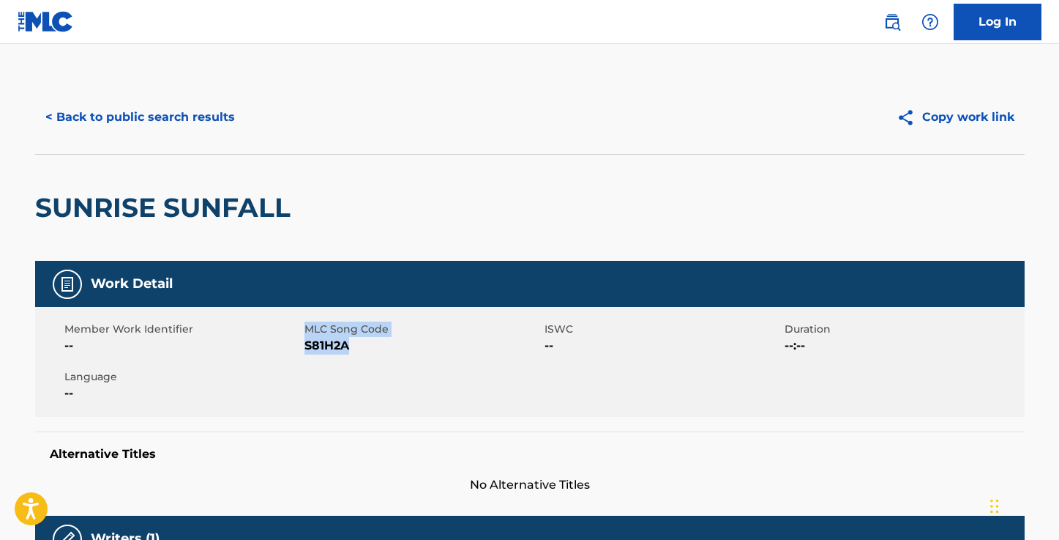
drag, startPoint x: 348, startPoint y: 346, endPoint x: 304, endPoint y: 345, distance: 43.9
click at [305, 346] on span "S81H2A" at bounding box center [423, 346] width 236 height 18
copy div "MLC Song Code S81H2A"
click at [101, 138] on div "< Back to public search results Copy work link" at bounding box center [530, 117] width 990 height 73
click at [103, 122] on button "< Back to public search results" at bounding box center [140, 117] width 210 height 37
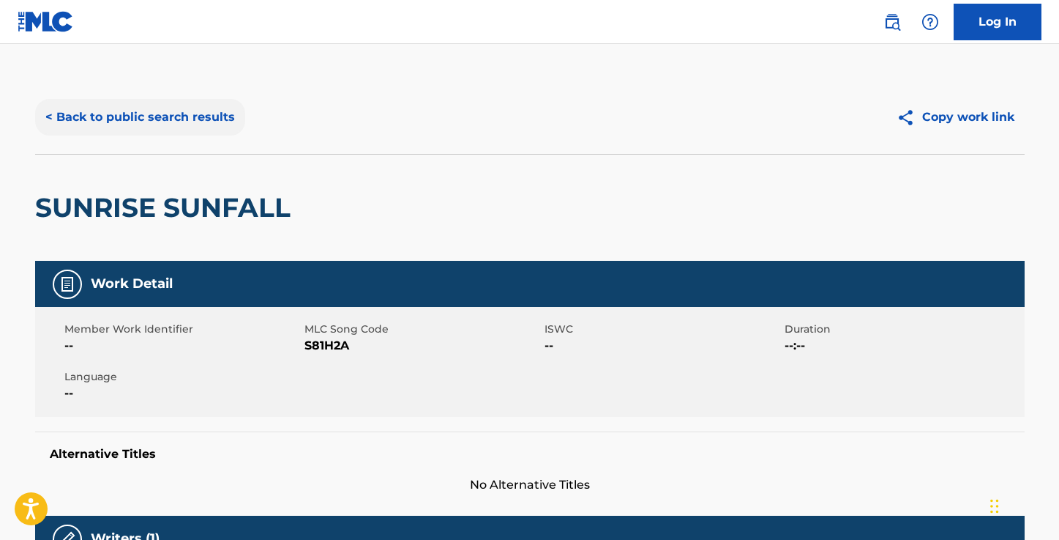
scroll to position [288, 0]
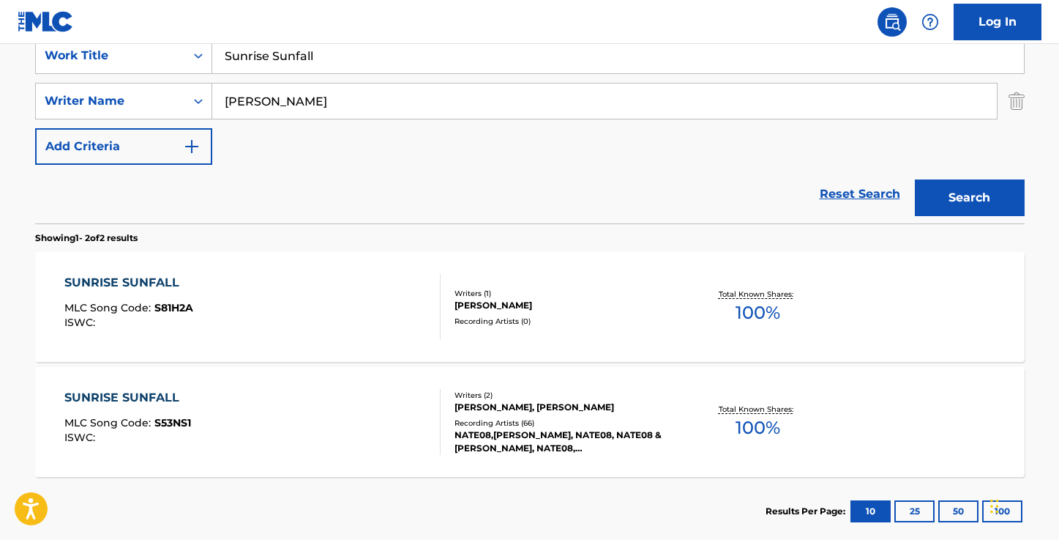
click at [134, 395] on div "SUNRISE SUNFALL" at bounding box center [127, 398] width 127 height 18
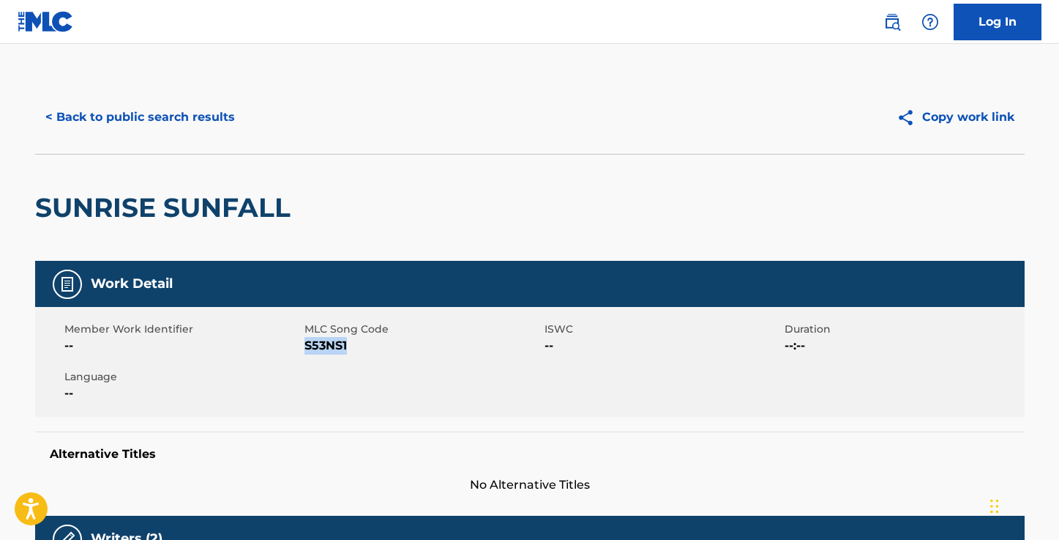
drag, startPoint x: 348, startPoint y: 345, endPoint x: 305, endPoint y: 346, distance: 43.2
click at [305, 346] on span "S53NS1" at bounding box center [423, 346] width 236 height 18
copy span "S53NS1"
click at [150, 122] on button "< Back to public search results" at bounding box center [140, 117] width 210 height 37
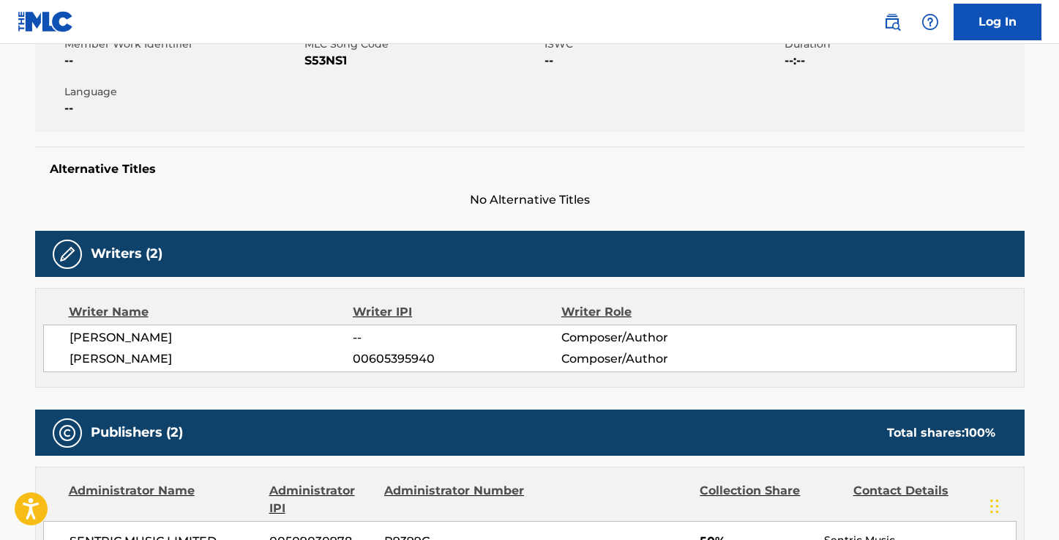
scroll to position [285, 0]
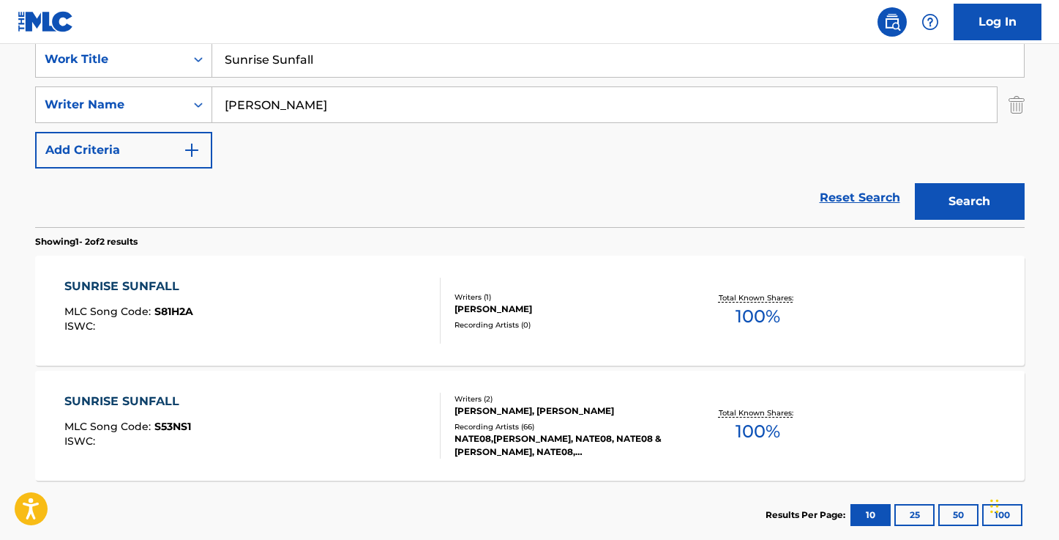
click at [365, 64] on input "Sunrise Sunfall" at bounding box center [618, 59] width 812 height 35
paste input "Untitled"
type input "Untitled"
click at [977, 203] on button "Search" at bounding box center [970, 201] width 110 height 37
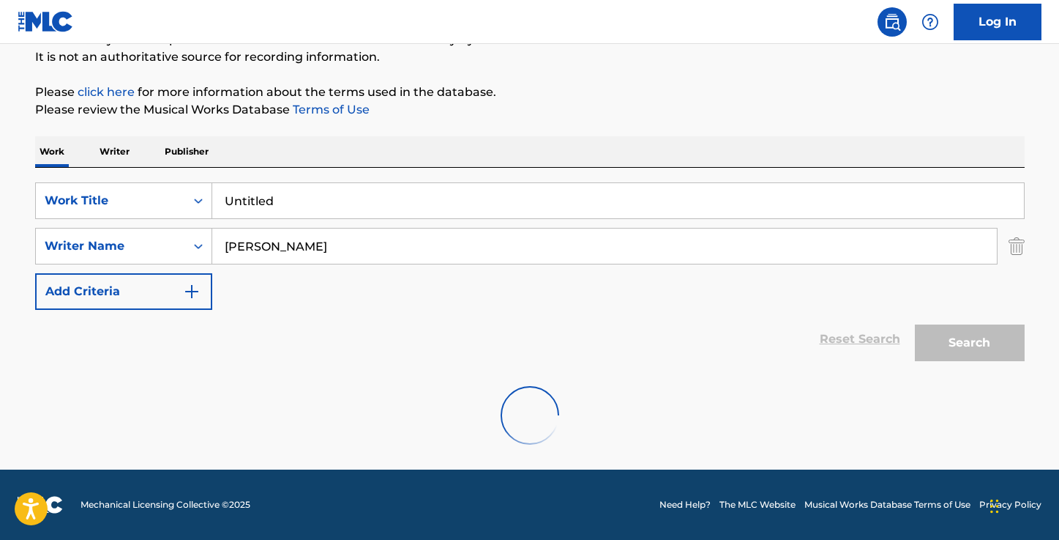
scroll to position [257, 0]
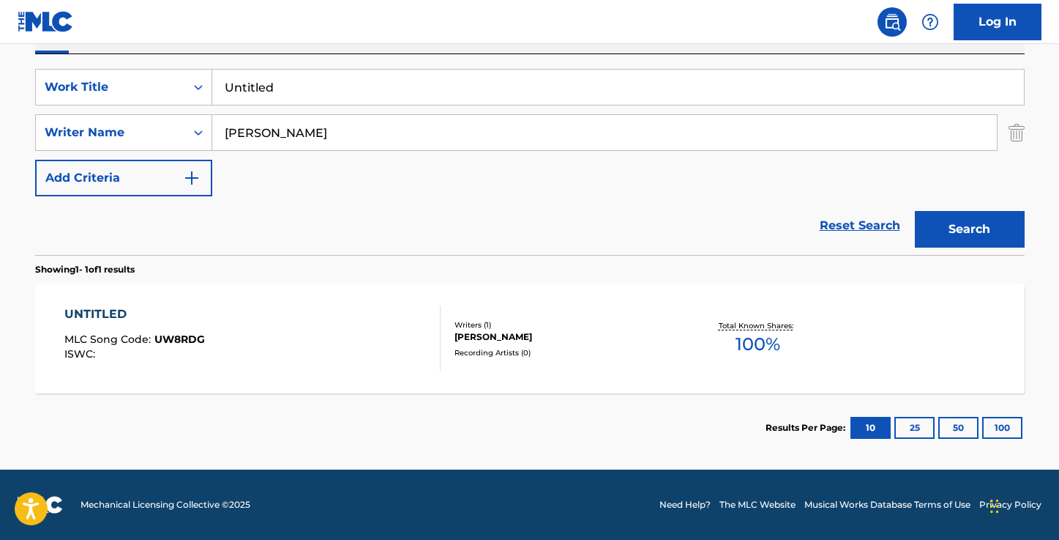
click at [84, 313] on div "UNTITLED" at bounding box center [134, 314] width 141 height 18
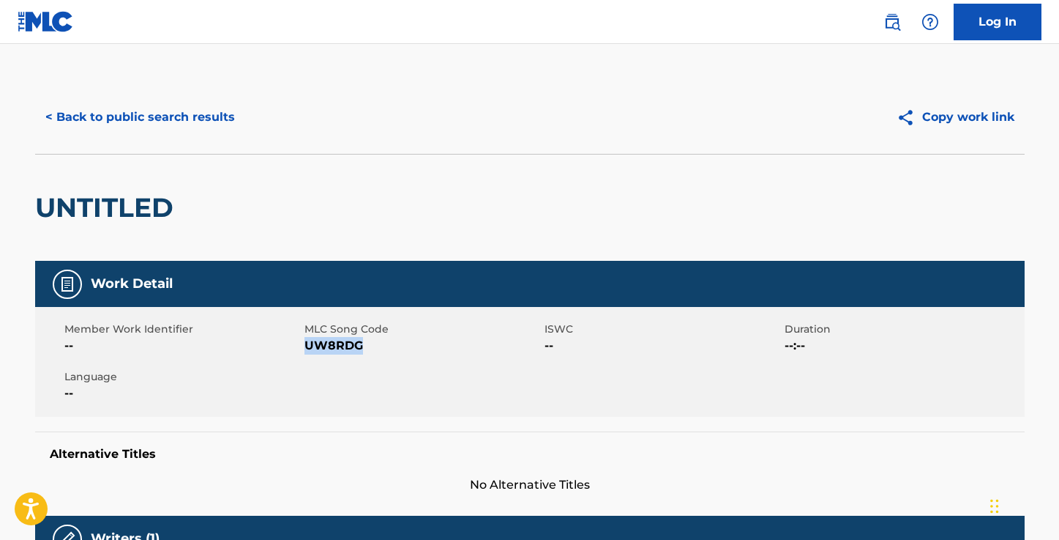
drag, startPoint x: 361, startPoint y: 347, endPoint x: 307, endPoint y: 347, distance: 54.2
click at [307, 347] on span "UW8RDG" at bounding box center [423, 346] width 236 height 18
click at [169, 124] on button "< Back to public search results" at bounding box center [140, 117] width 210 height 37
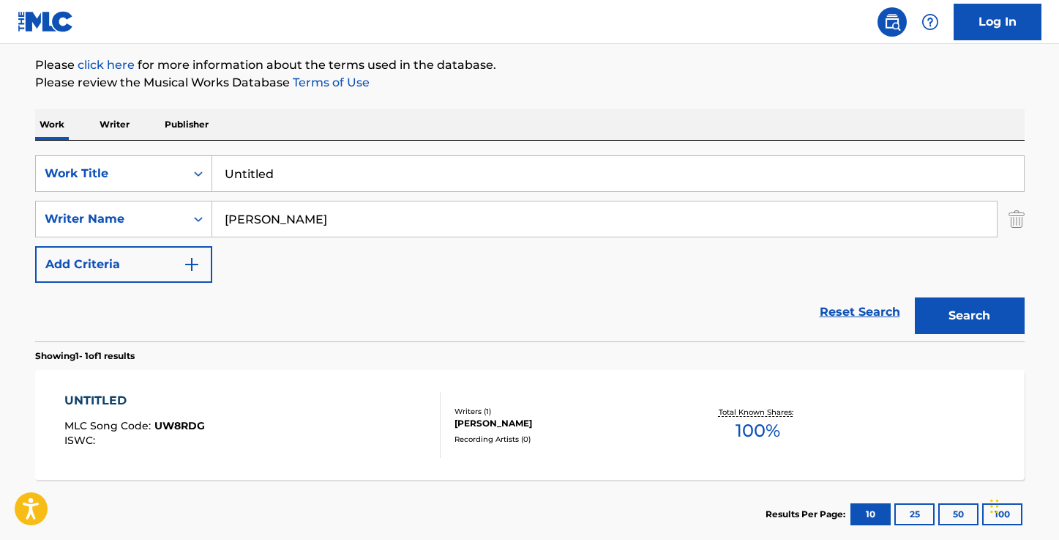
click at [411, 176] on input "Untitled" at bounding box center [618, 173] width 812 height 35
paste input "Afterlife"
type input "Afterlife"
click at [915, 297] on button "Search" at bounding box center [970, 315] width 110 height 37
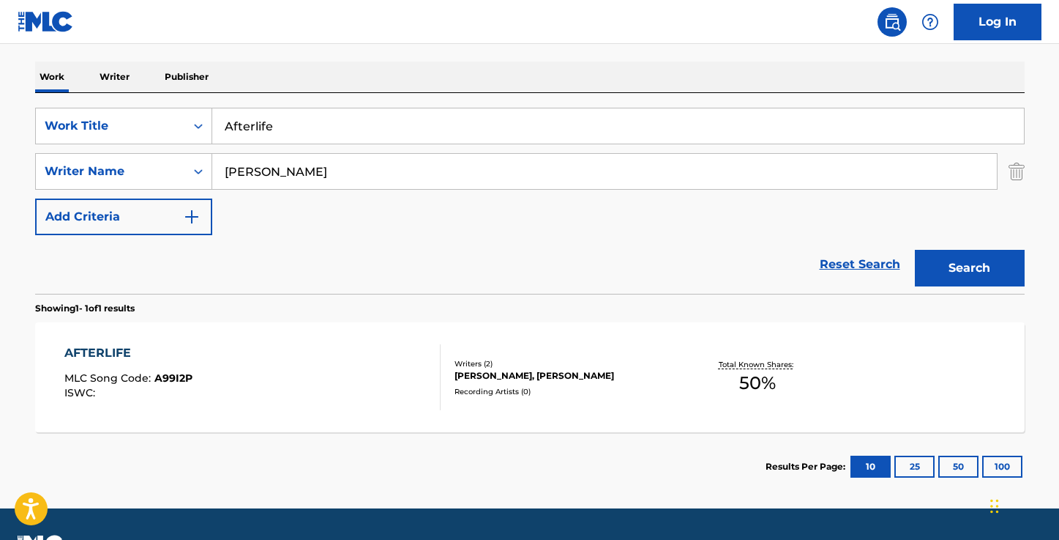
scroll to position [234, 0]
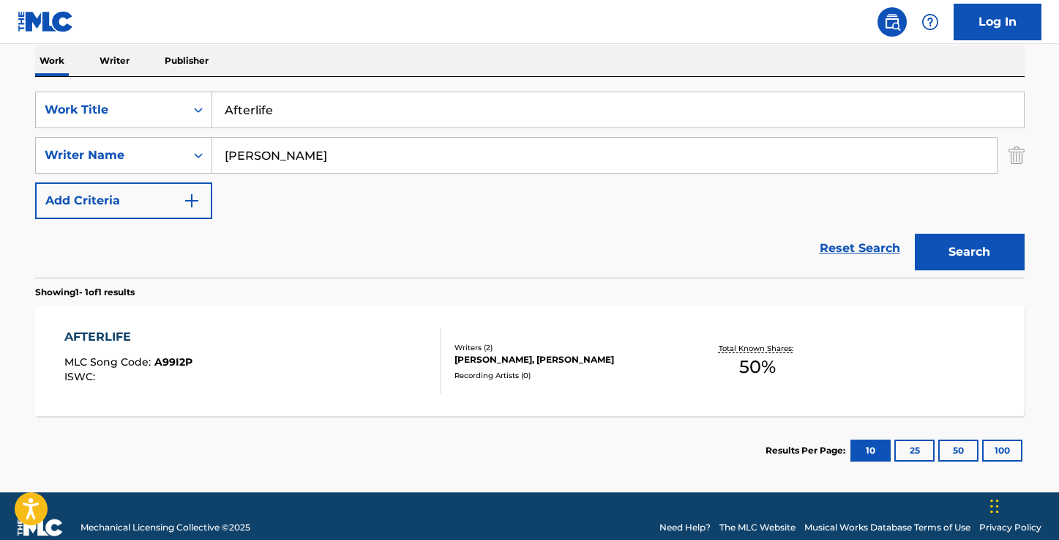
click at [111, 336] on div "AFTERLIFE" at bounding box center [128, 337] width 128 height 18
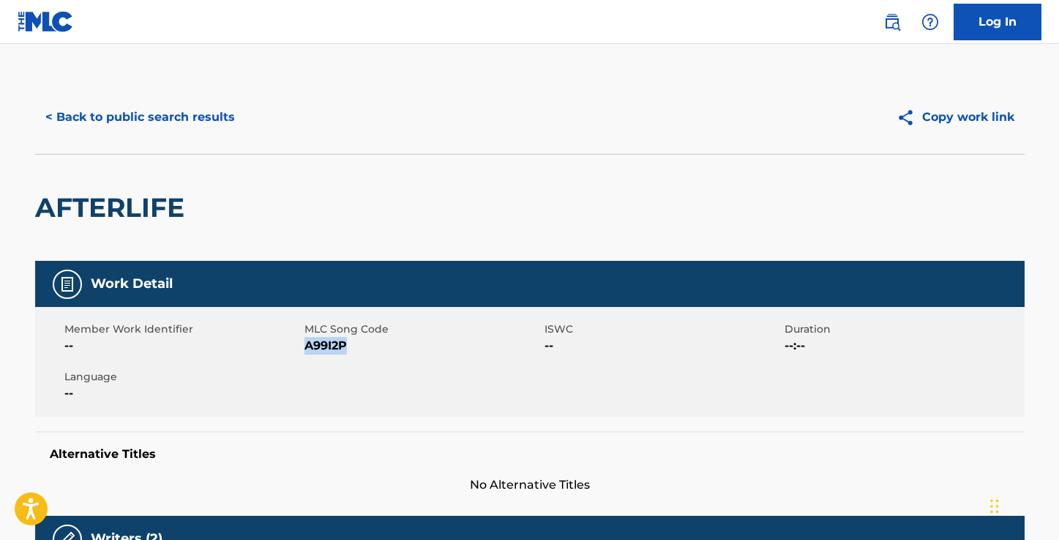
drag, startPoint x: 346, startPoint y: 346, endPoint x: 305, endPoint y: 346, distance: 41.0
click at [305, 346] on span "A99I2P" at bounding box center [423, 346] width 236 height 18
click at [156, 119] on button "< Back to public search results" at bounding box center [140, 117] width 210 height 37
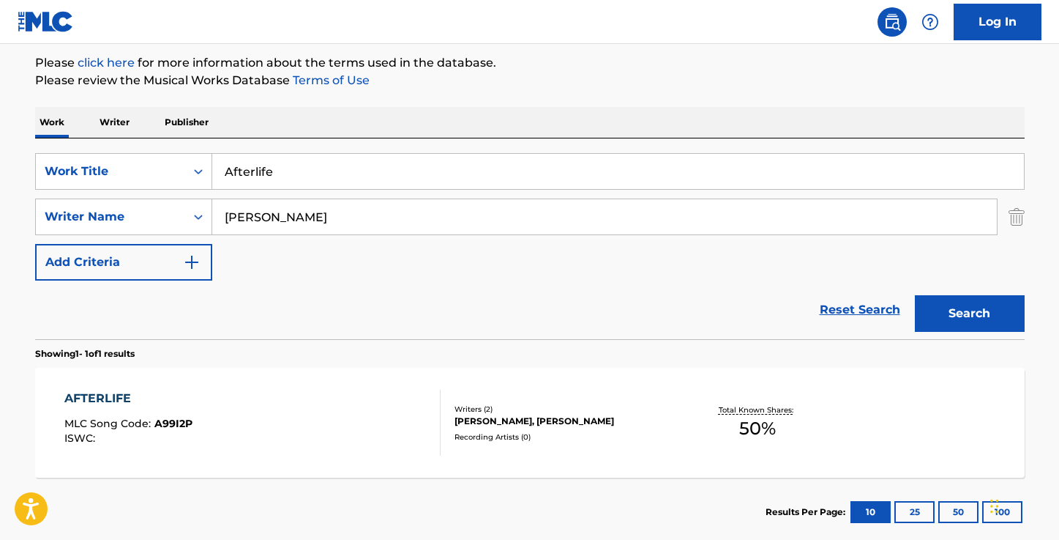
click at [376, 168] on input "Afterlife" at bounding box center [618, 171] width 812 height 35
paste input "Trigger Fool"
type input "Trigger Fool"
click at [915, 295] on button "Search" at bounding box center [970, 313] width 110 height 37
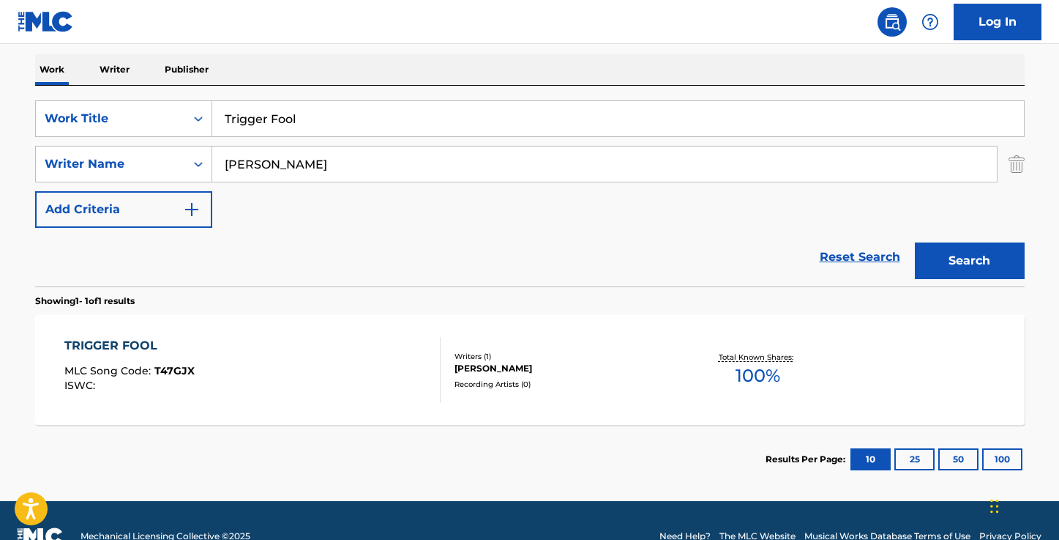
scroll to position [250, 0]
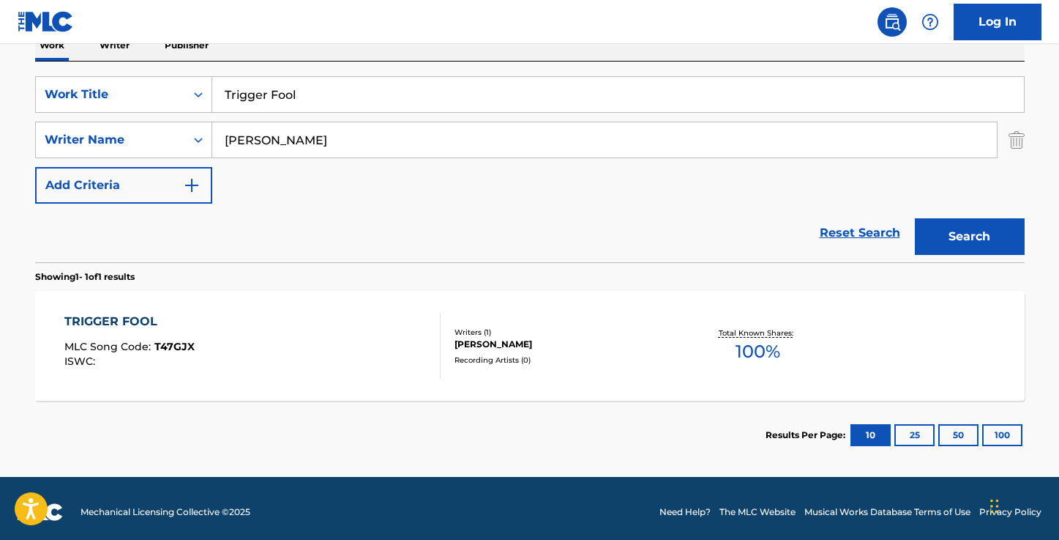
click at [105, 318] on div "TRIGGER FOOL" at bounding box center [129, 322] width 130 height 18
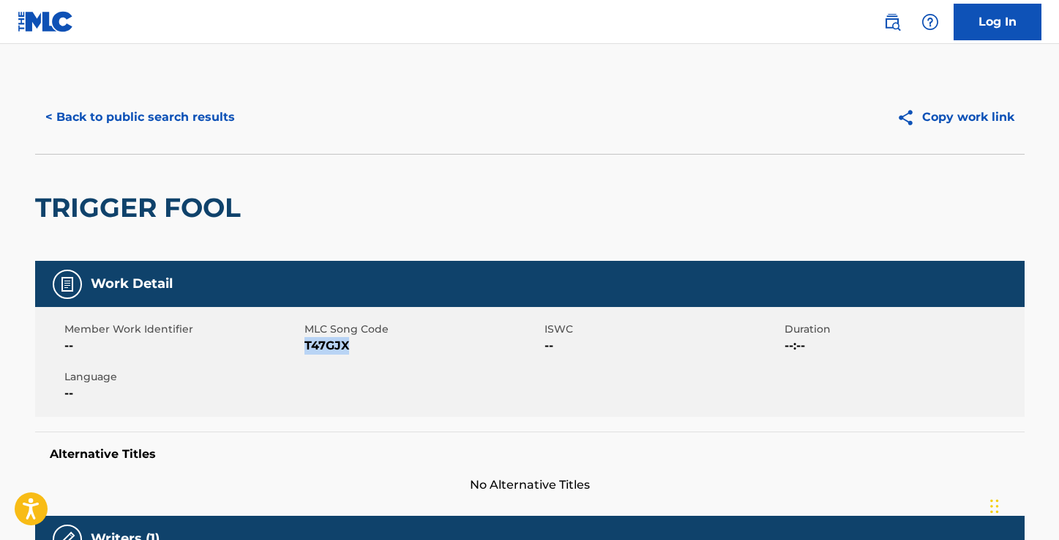
drag, startPoint x: 347, startPoint y: 346, endPoint x: 305, endPoint y: 346, distance: 42.5
click at [305, 346] on span "T47GJX" at bounding box center [423, 346] width 236 height 18
click at [172, 115] on button "< Back to public search results" at bounding box center [140, 117] width 210 height 37
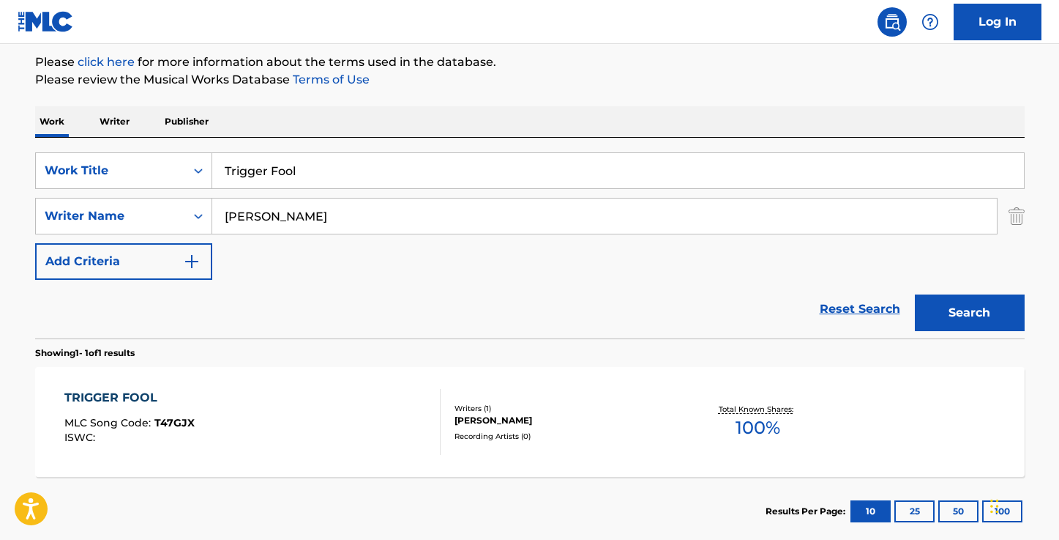
click at [325, 174] on input "Trigger Fool" at bounding box center [618, 170] width 812 height 35
paste input "Want You"
type input "Want You"
click at [915, 294] on button "Search" at bounding box center [970, 312] width 110 height 37
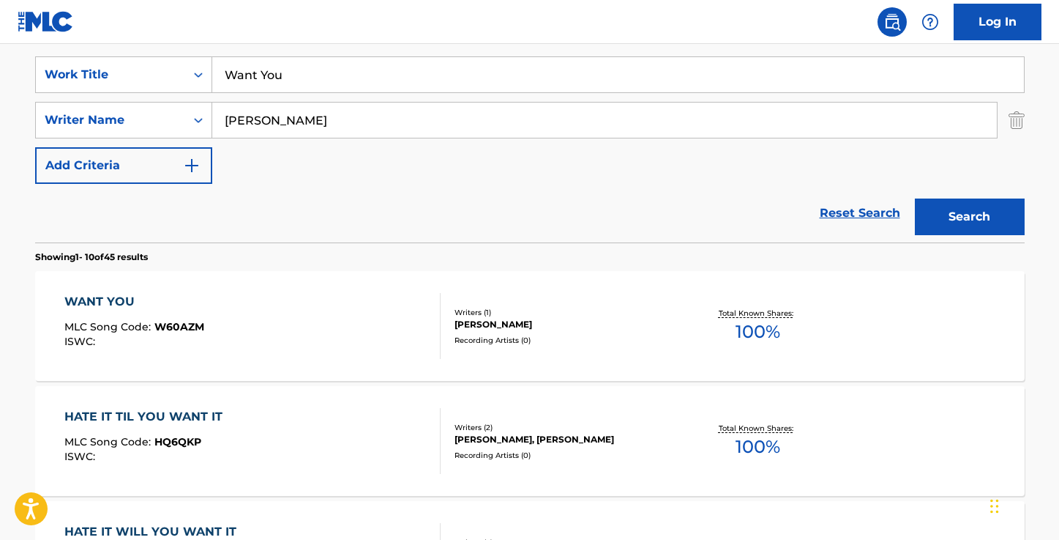
scroll to position [266, 0]
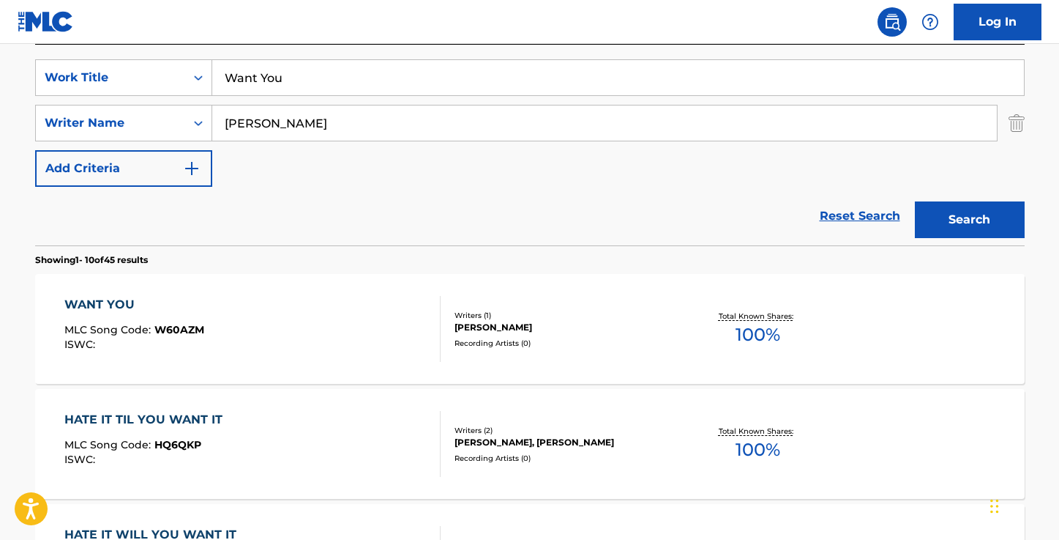
click at [114, 304] on div "WANT YOU" at bounding box center [134, 305] width 140 height 18
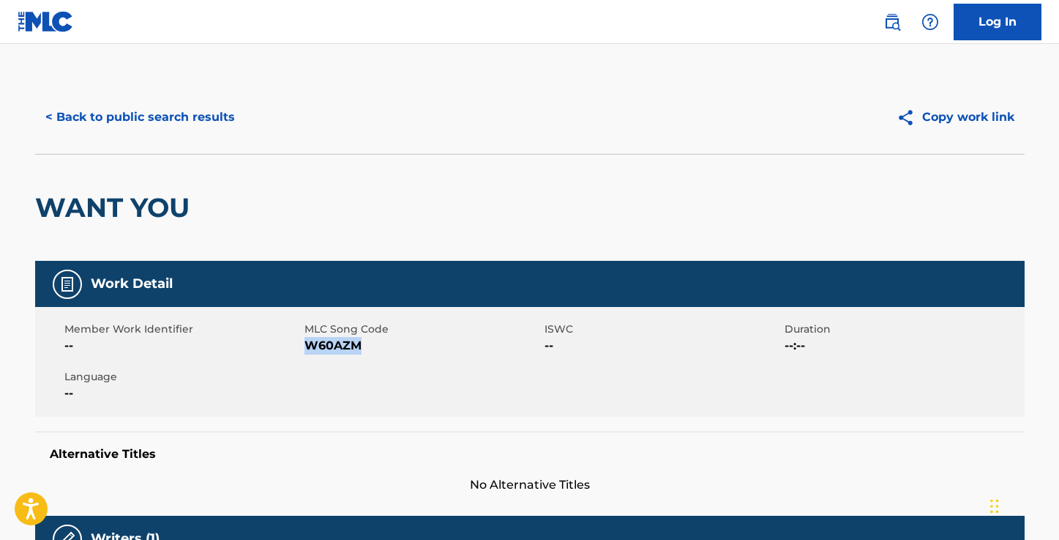
drag, startPoint x: 358, startPoint y: 347, endPoint x: 306, endPoint y: 347, distance: 52.0
click at [306, 347] on span "W60AZM" at bounding box center [423, 346] width 236 height 18
click at [90, 110] on button "< Back to public search results" at bounding box center [140, 117] width 210 height 37
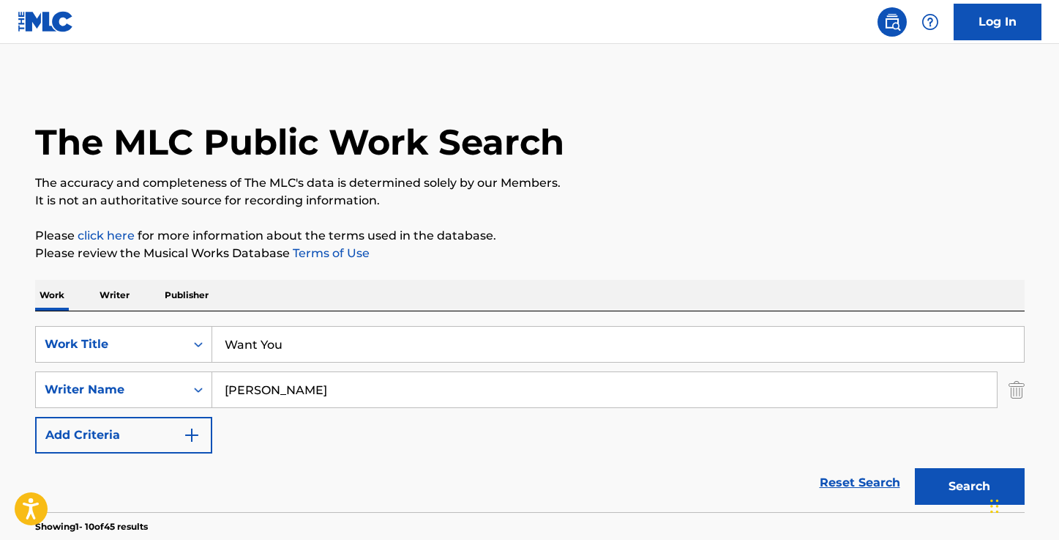
click at [320, 342] on input "Want You" at bounding box center [618, 344] width 812 height 35
paste input "Primrose"
type input "Primrose"
click at [928, 490] on button "Search" at bounding box center [970, 486] width 110 height 37
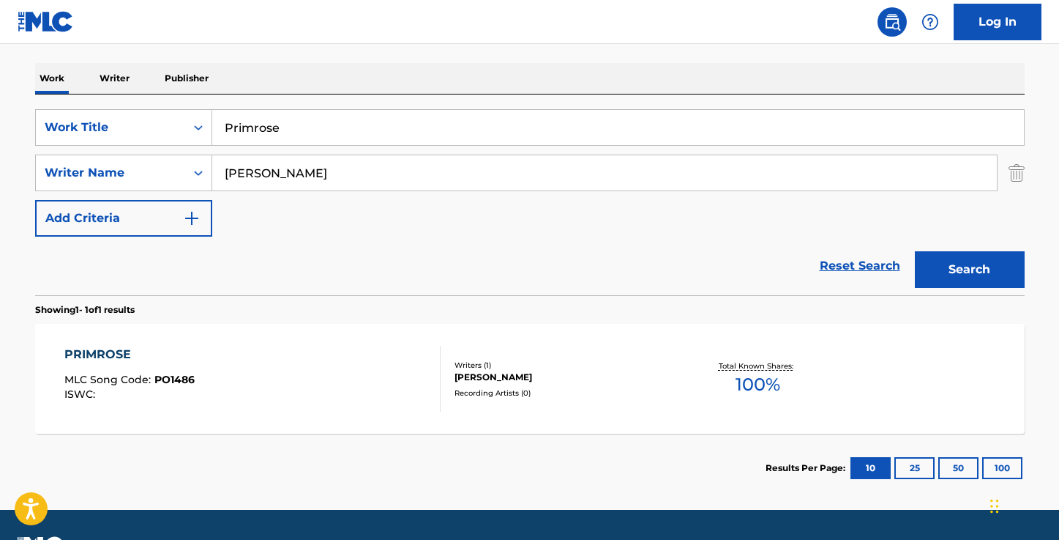
scroll to position [220, 0]
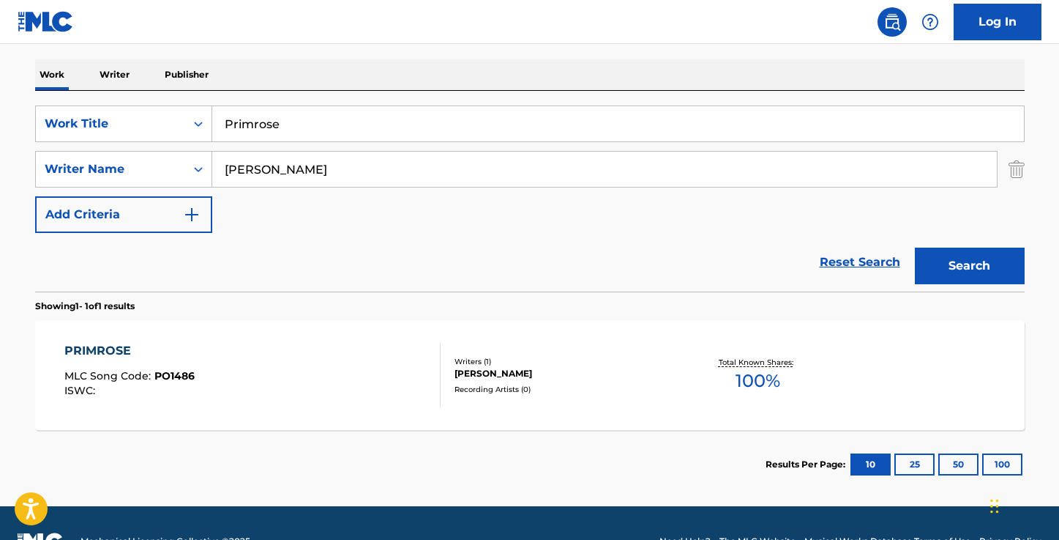
click at [113, 342] on div "PRIMROSE" at bounding box center [129, 351] width 130 height 18
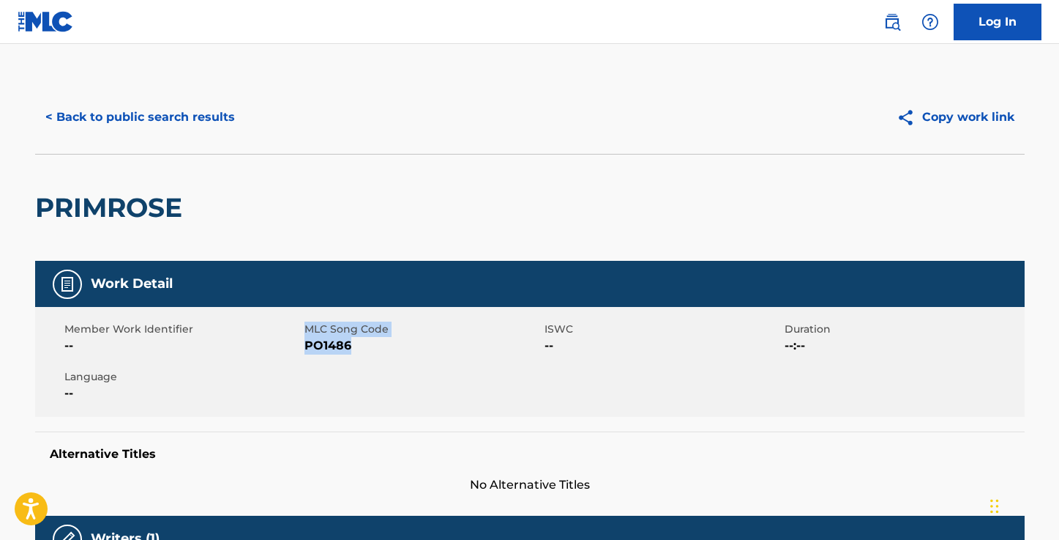
drag, startPoint x: 349, startPoint y: 346, endPoint x: 302, endPoint y: 343, distance: 47.6
click at [302, 343] on div "Member Work Identifier -- MLC Song Code PO1486 ISWC -- Duration --:-- Language …" at bounding box center [530, 362] width 990 height 110
click at [361, 355] on div "Member Work Identifier -- MLC Song Code PO1486 ISWC -- Duration --:-- Language …" at bounding box center [530, 362] width 990 height 110
drag, startPoint x: 351, startPoint y: 346, endPoint x: 305, endPoint y: 347, distance: 45.4
click at [305, 347] on span "PO1486" at bounding box center [423, 346] width 236 height 18
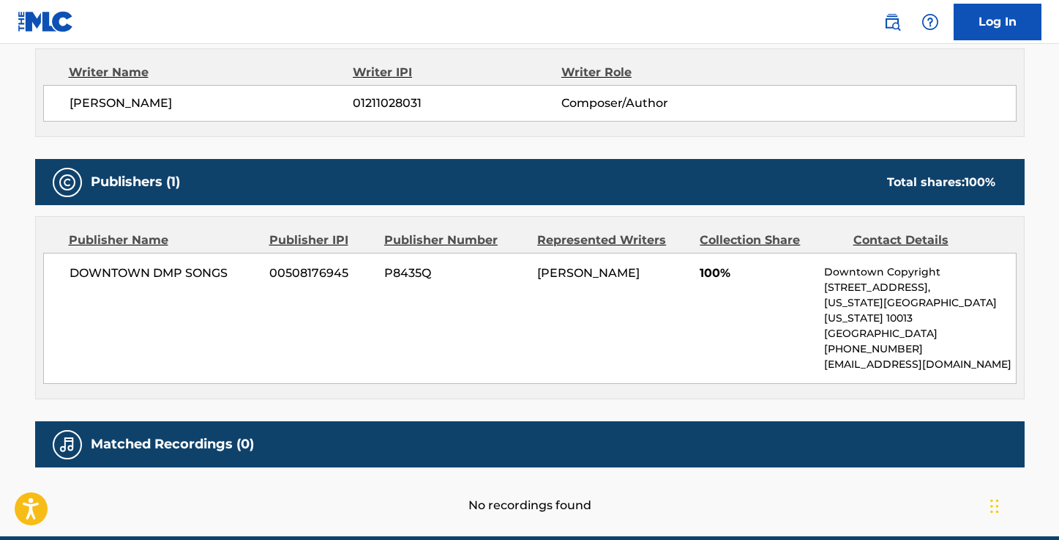
scroll to position [575, 0]
